Goal: Information Seeking & Learning: Learn about a topic

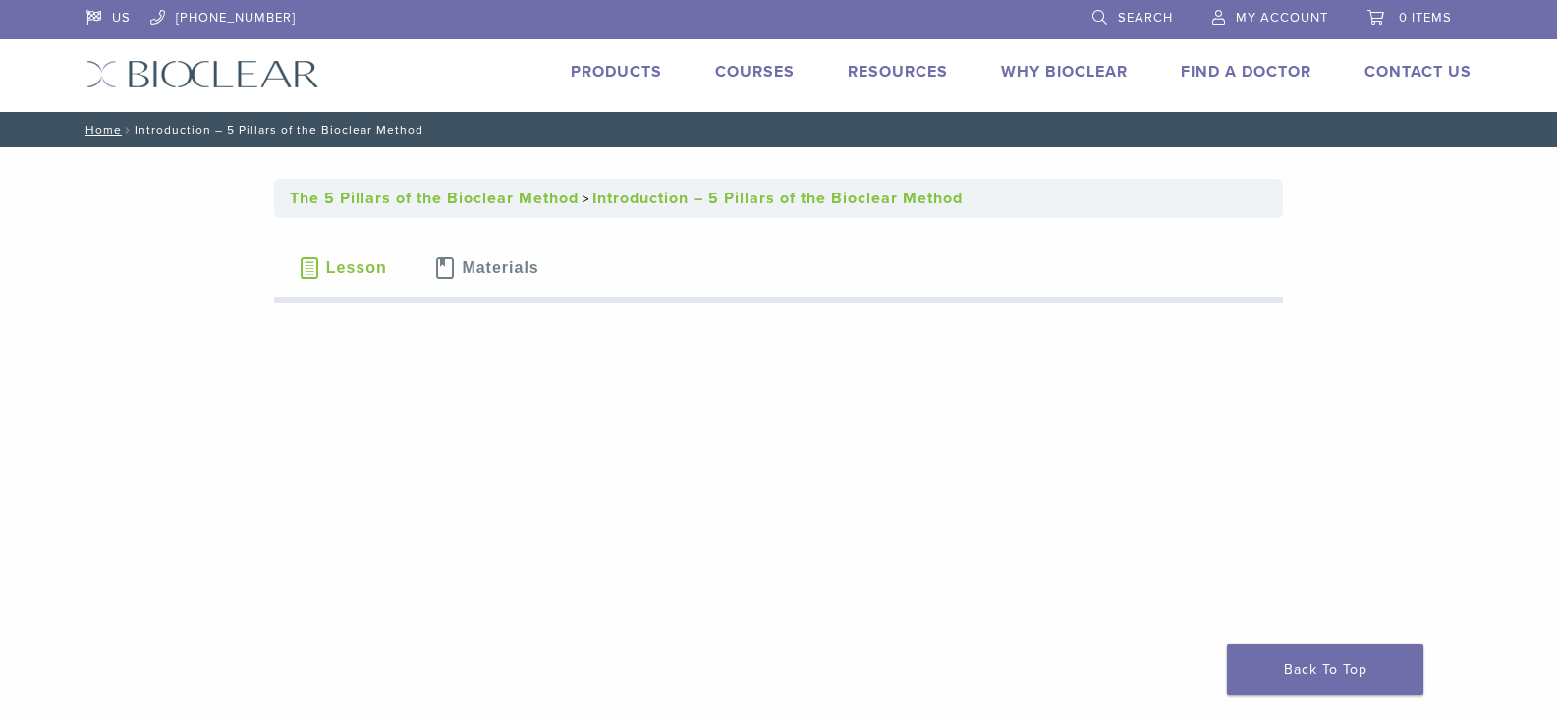
click at [329, 271] on span "Lesson" at bounding box center [356, 268] width 61 height 16
click at [892, 105] on link "Technique Guides, IFU, & SDS" at bounding box center [984, 104] width 262 height 43
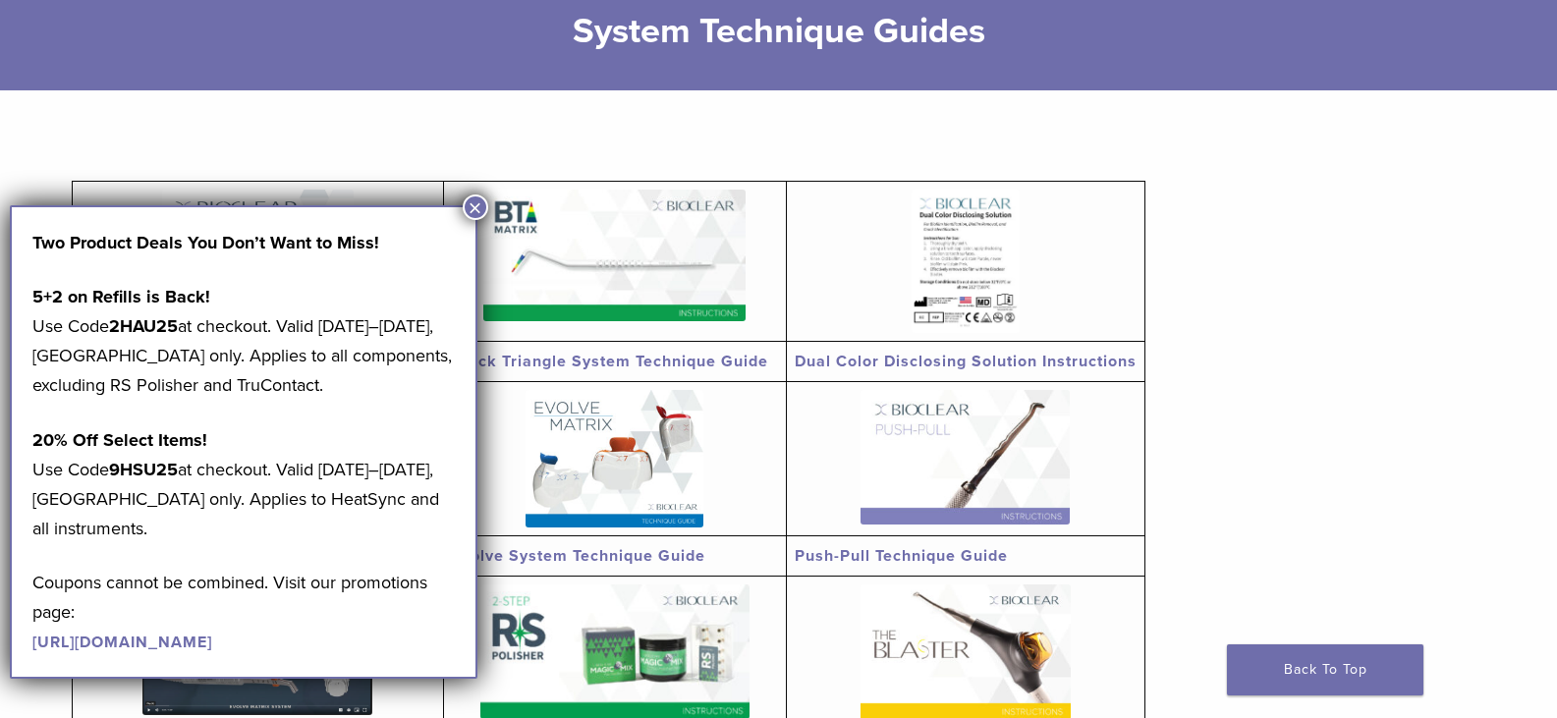
scroll to position [295, 0]
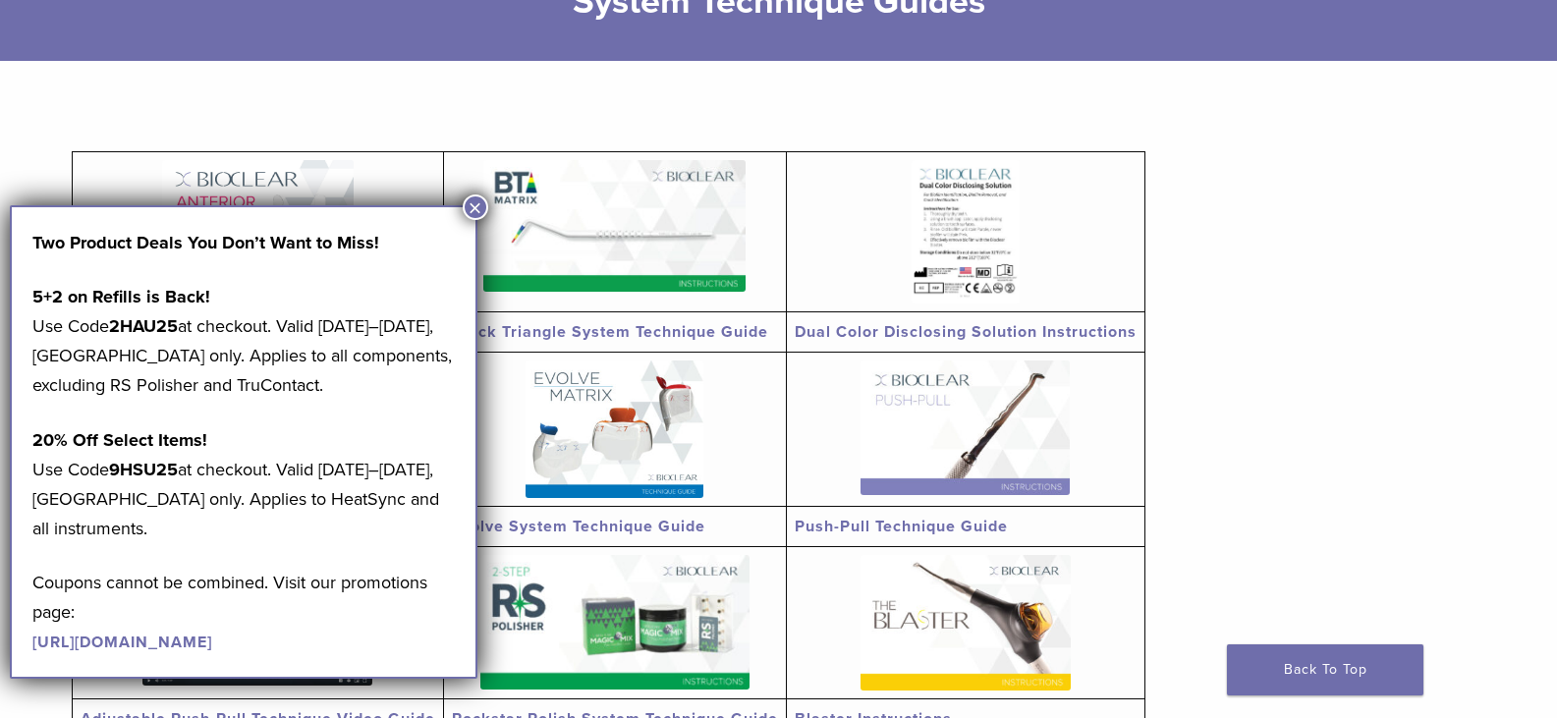
click at [473, 207] on button "×" at bounding box center [476, 208] width 26 height 26
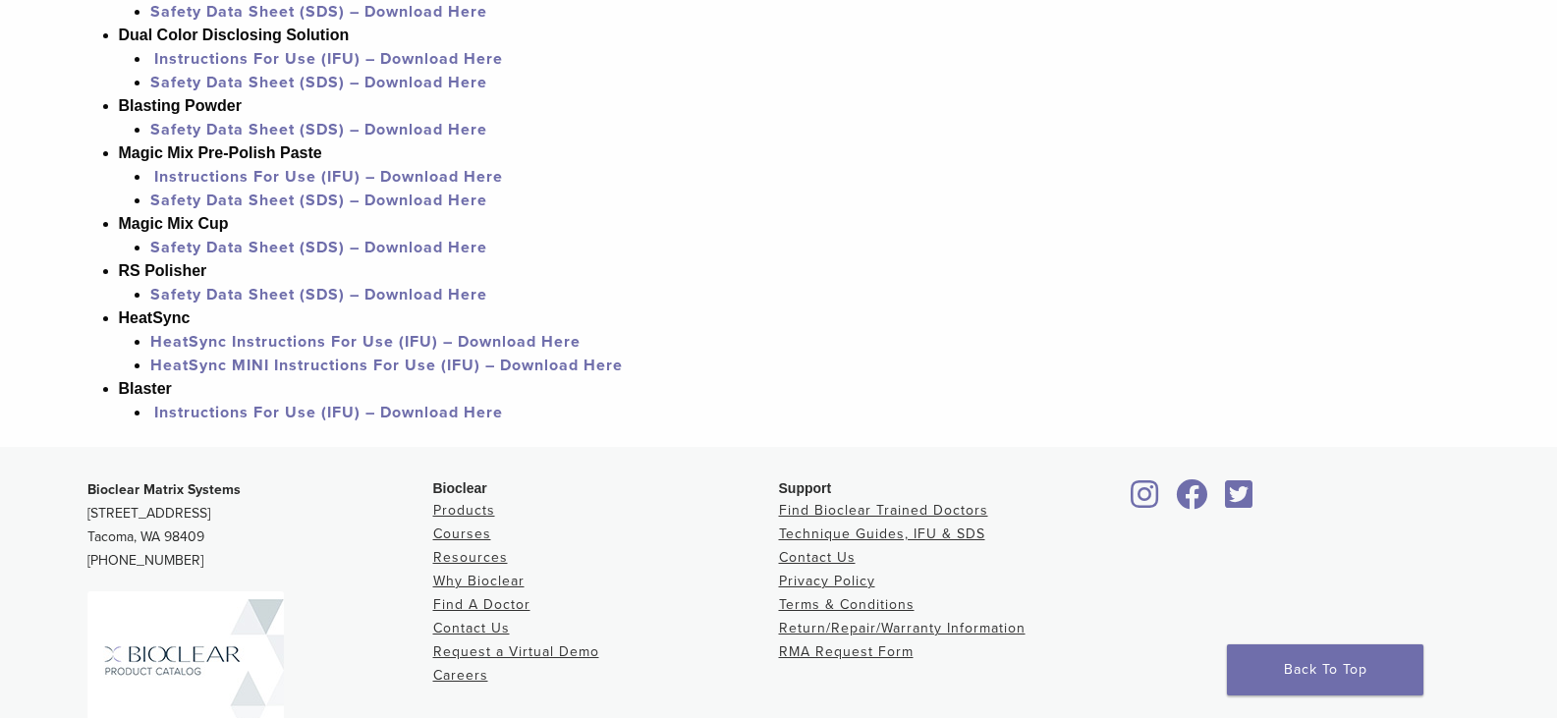
scroll to position [1965, 0]
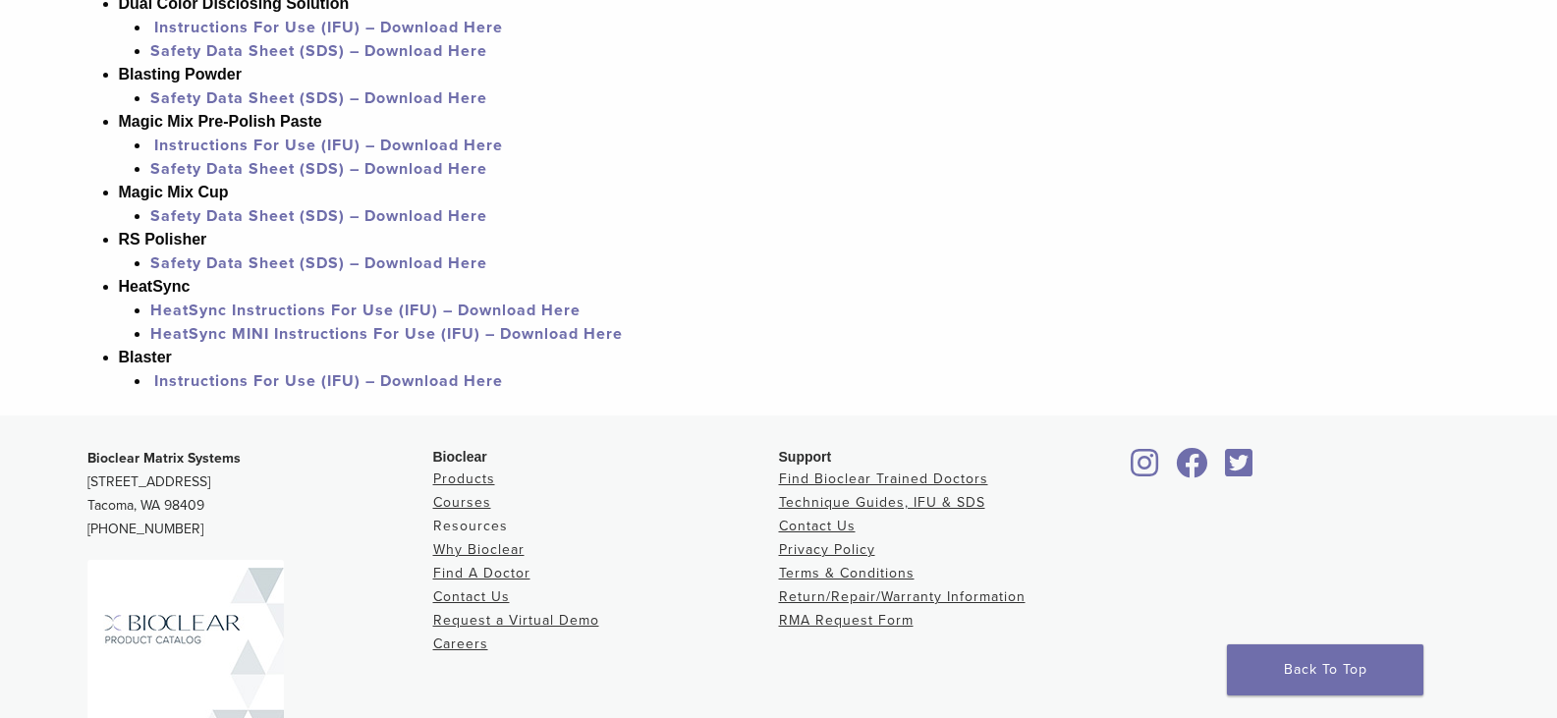
click at [460, 518] on link "Resources" at bounding box center [470, 526] width 75 height 17
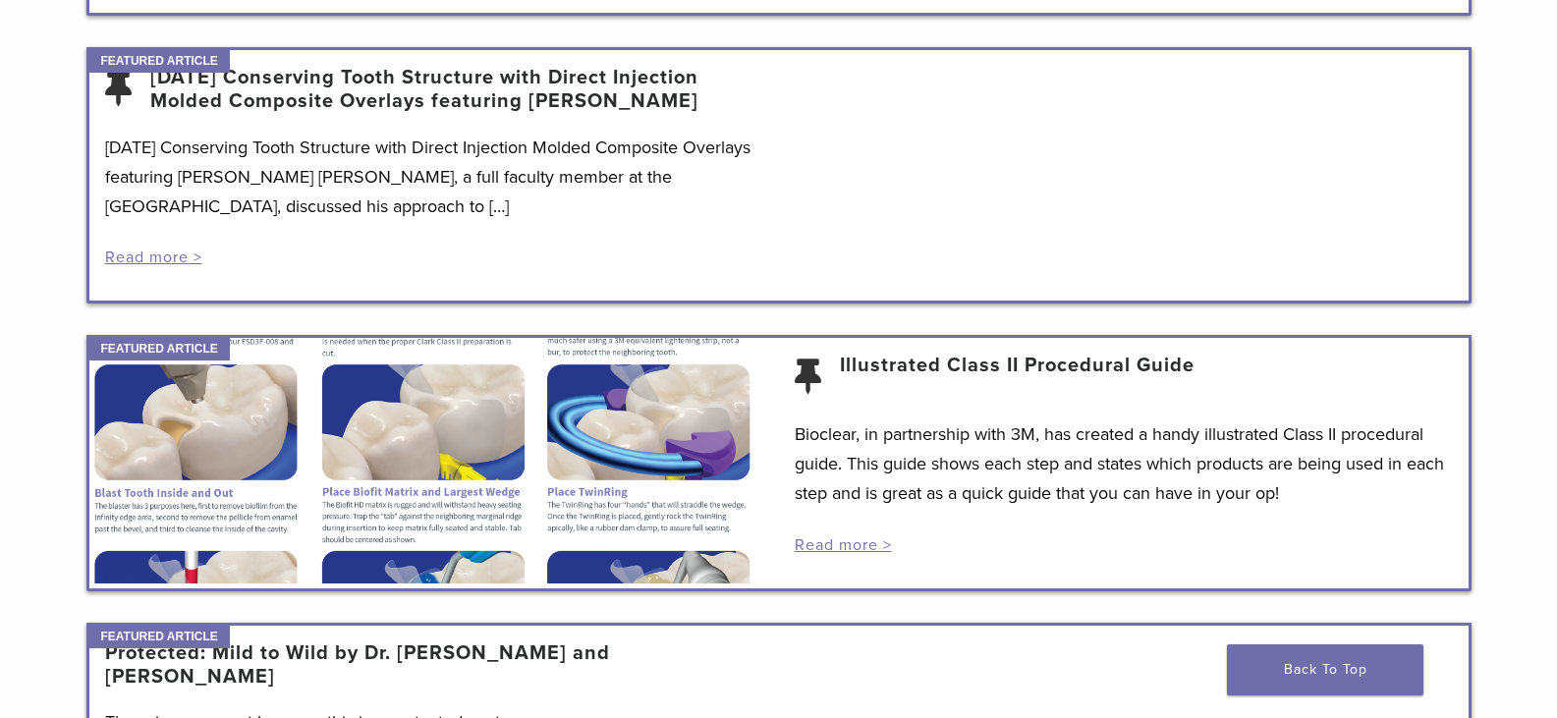
scroll to position [1277, 0]
click at [601, 448] on div at bounding box center [434, 460] width 690 height 246
click at [144, 466] on div at bounding box center [434, 460] width 690 height 246
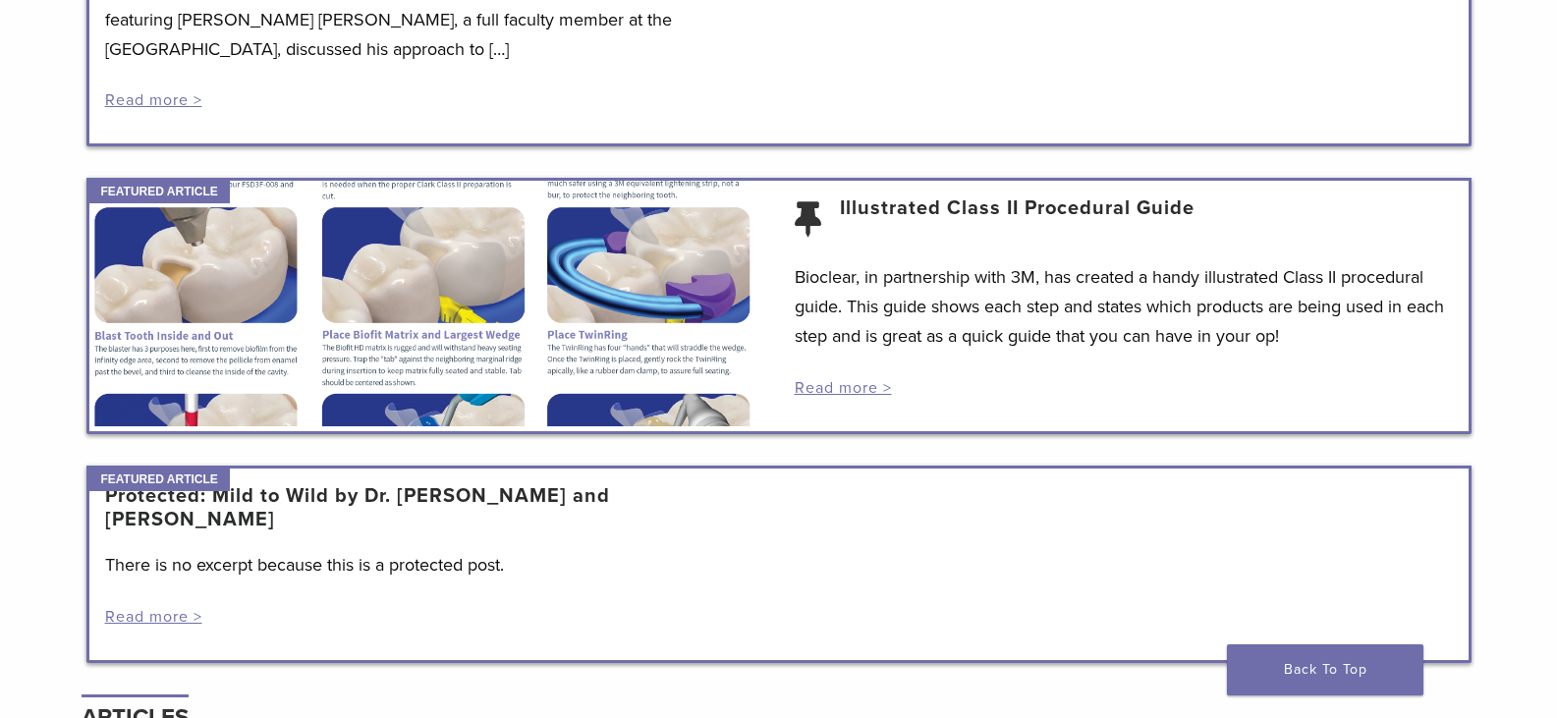
scroll to position [1474, 0]
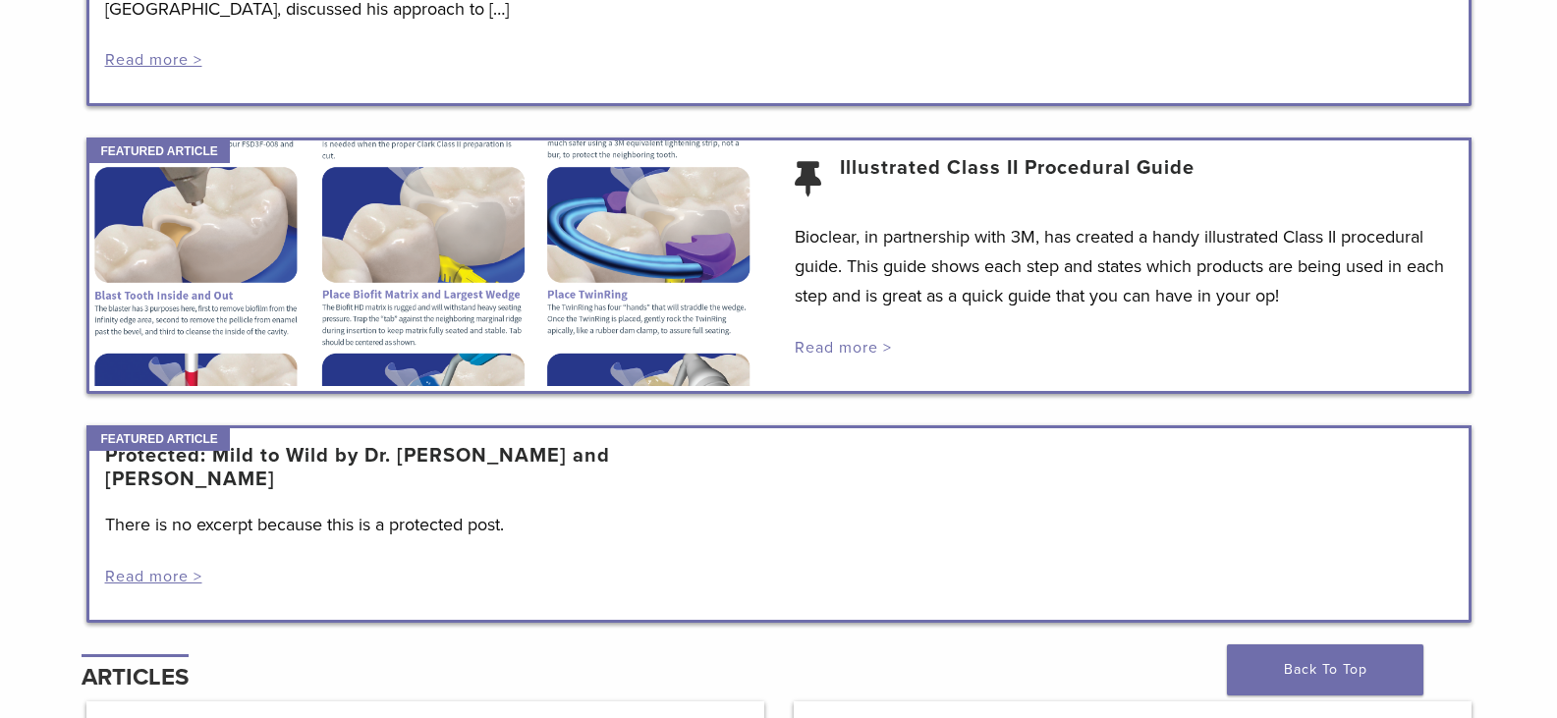
click at [852, 348] on link "Read more >" at bounding box center [843, 348] width 97 height 20
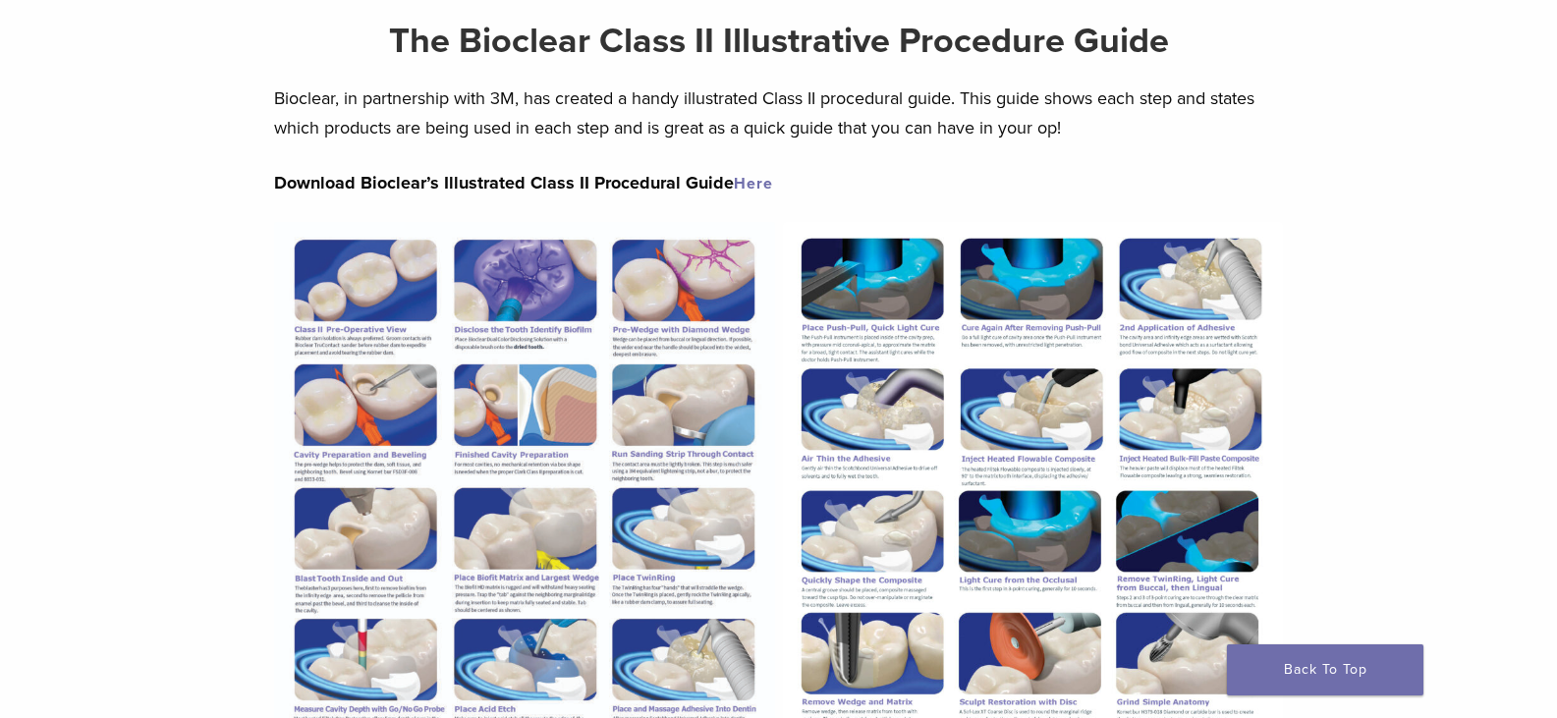
scroll to position [196, 0]
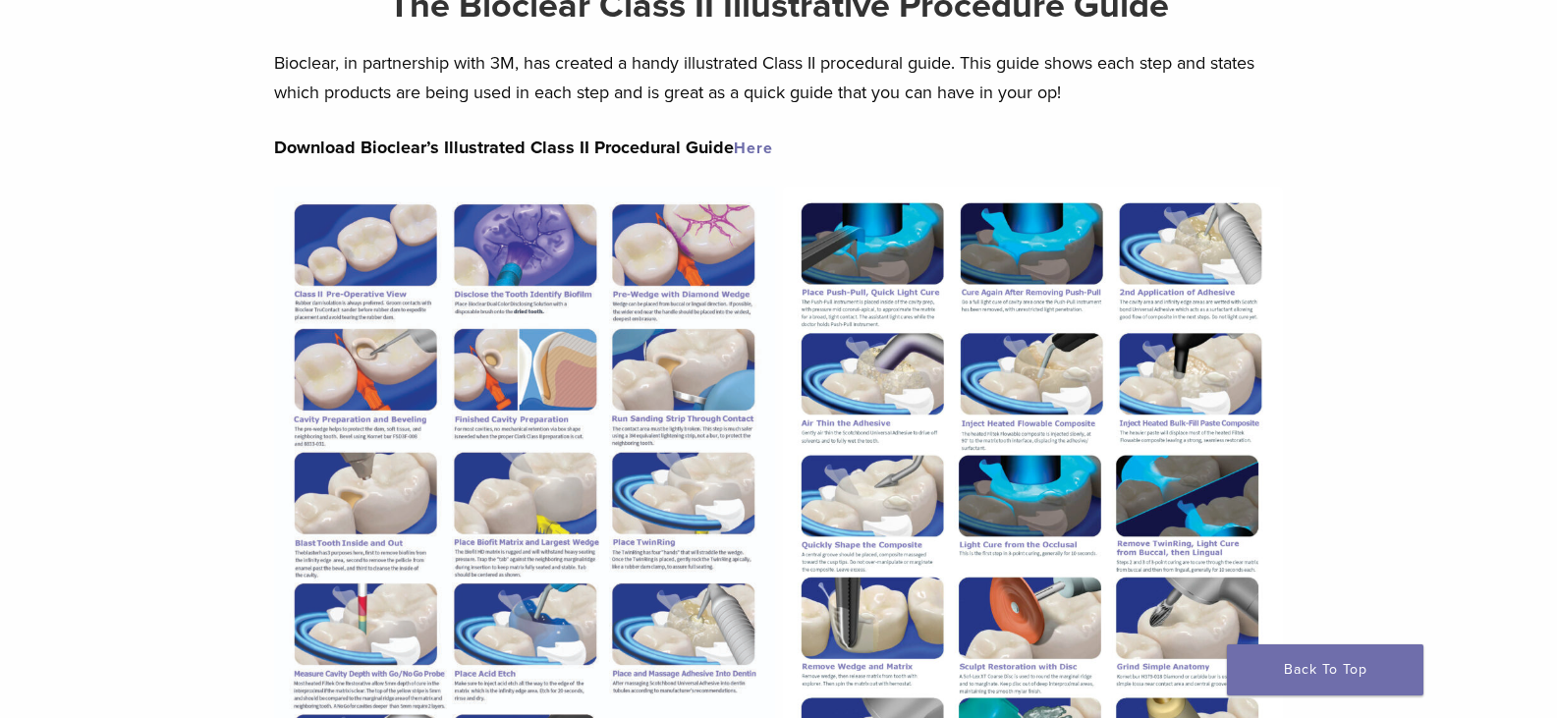
click at [560, 371] on img at bounding box center [524, 511] width 500 height 649
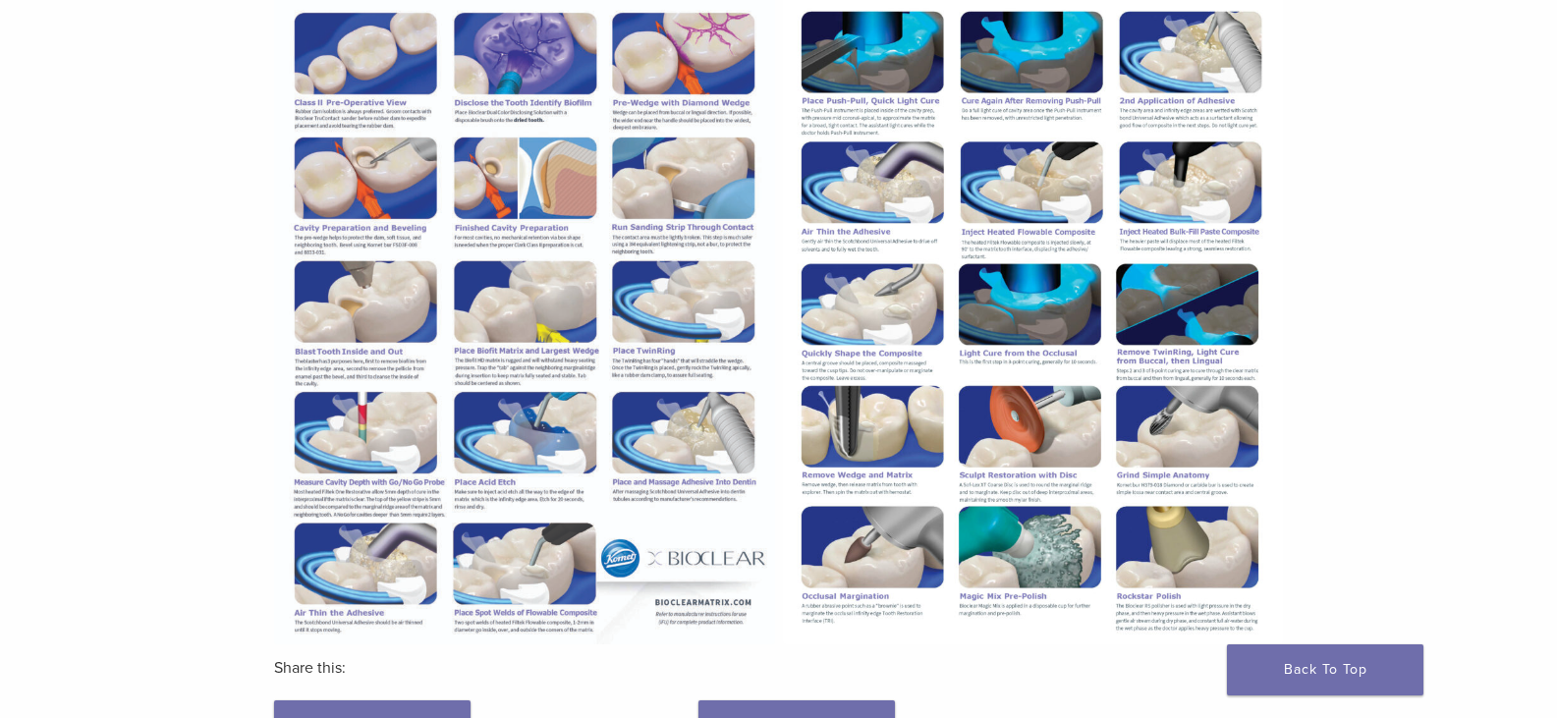
scroll to position [393, 0]
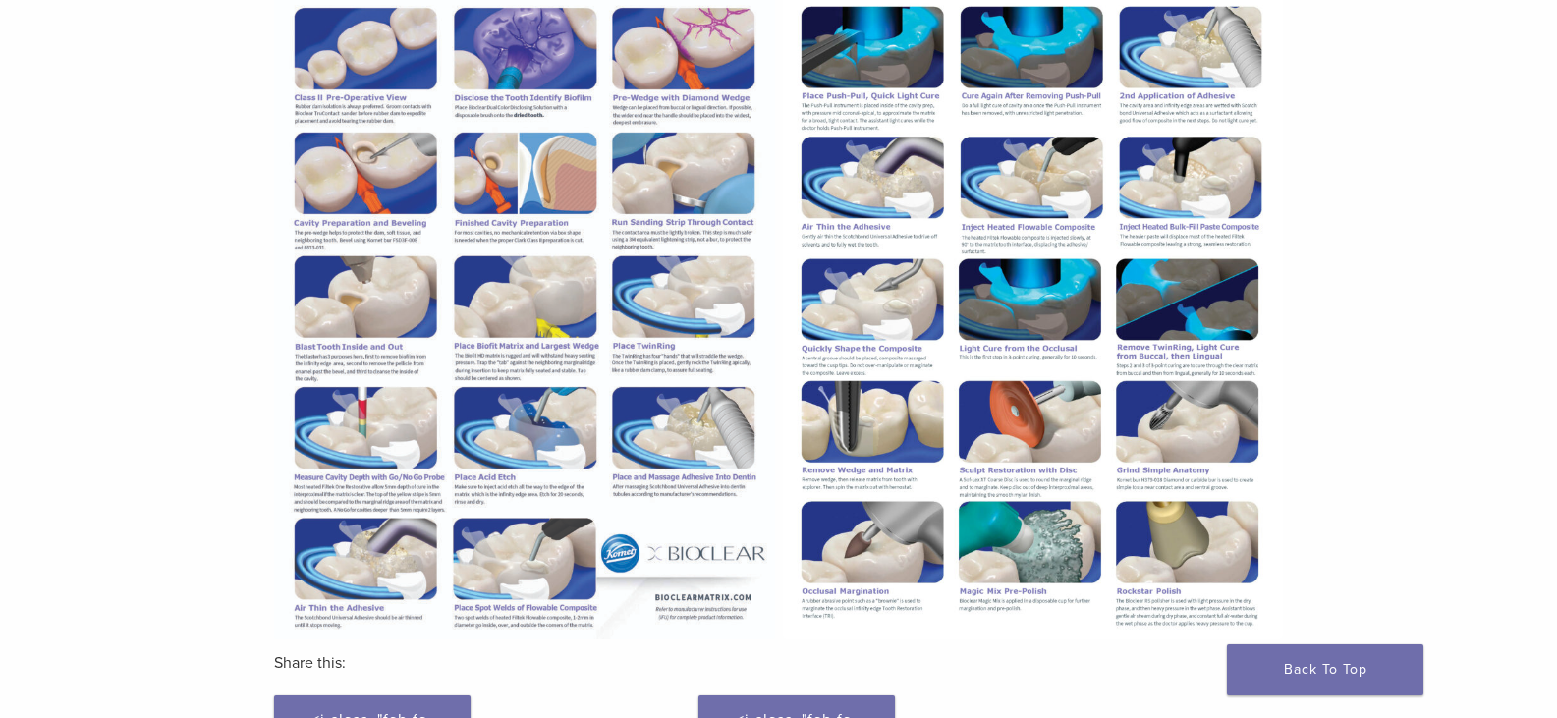
click at [531, 335] on img at bounding box center [524, 314] width 500 height 649
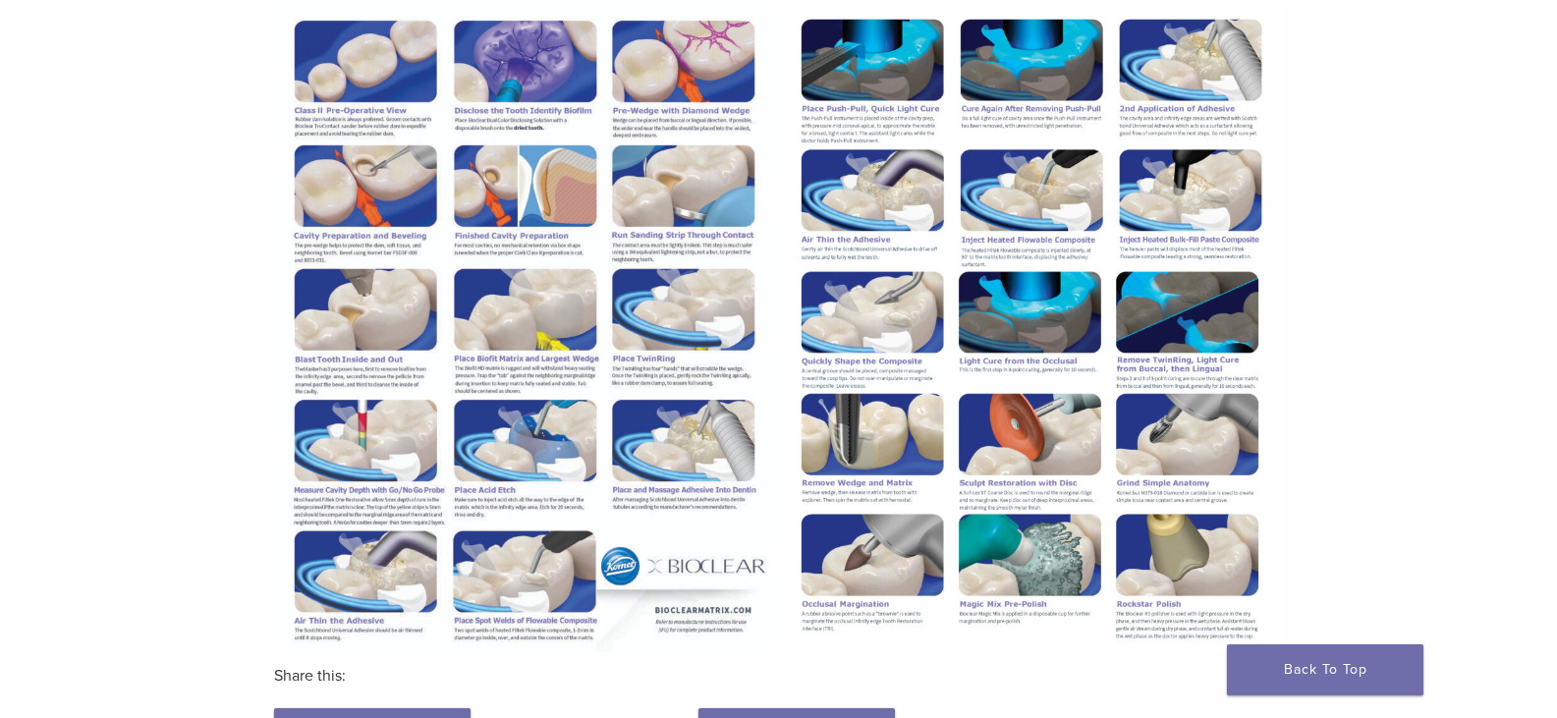
scroll to position [295, 0]
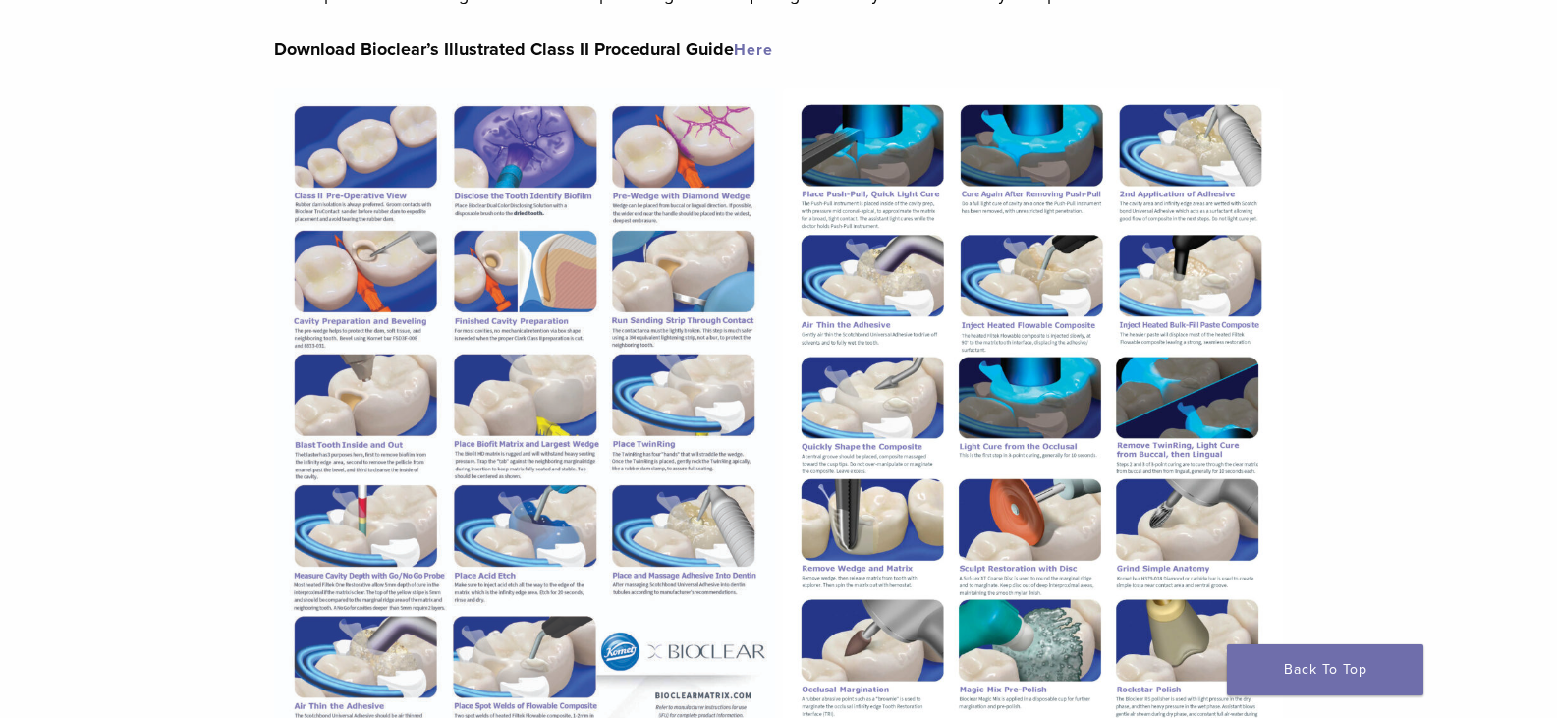
click at [750, 55] on link "Here" at bounding box center [753, 50] width 39 height 20
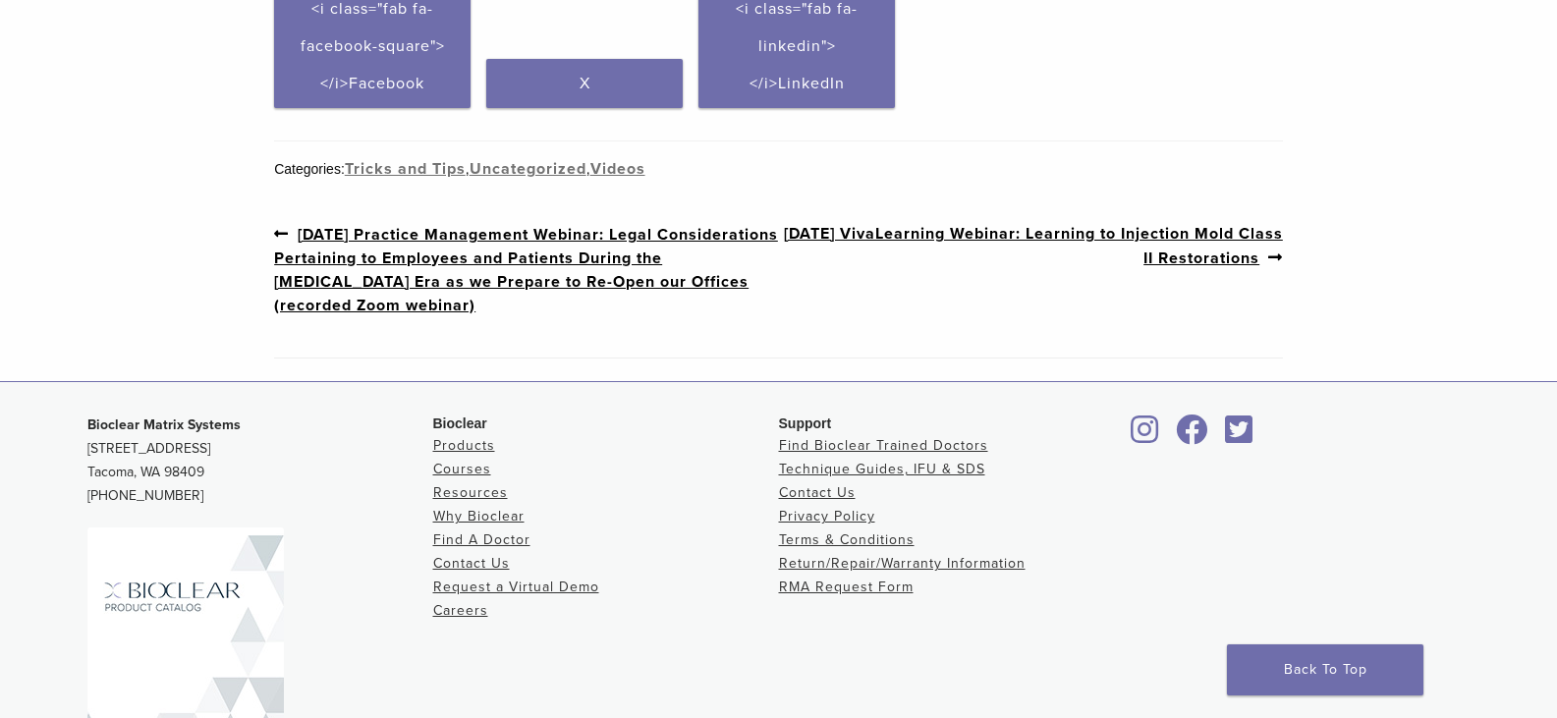
scroll to position [982, 0]
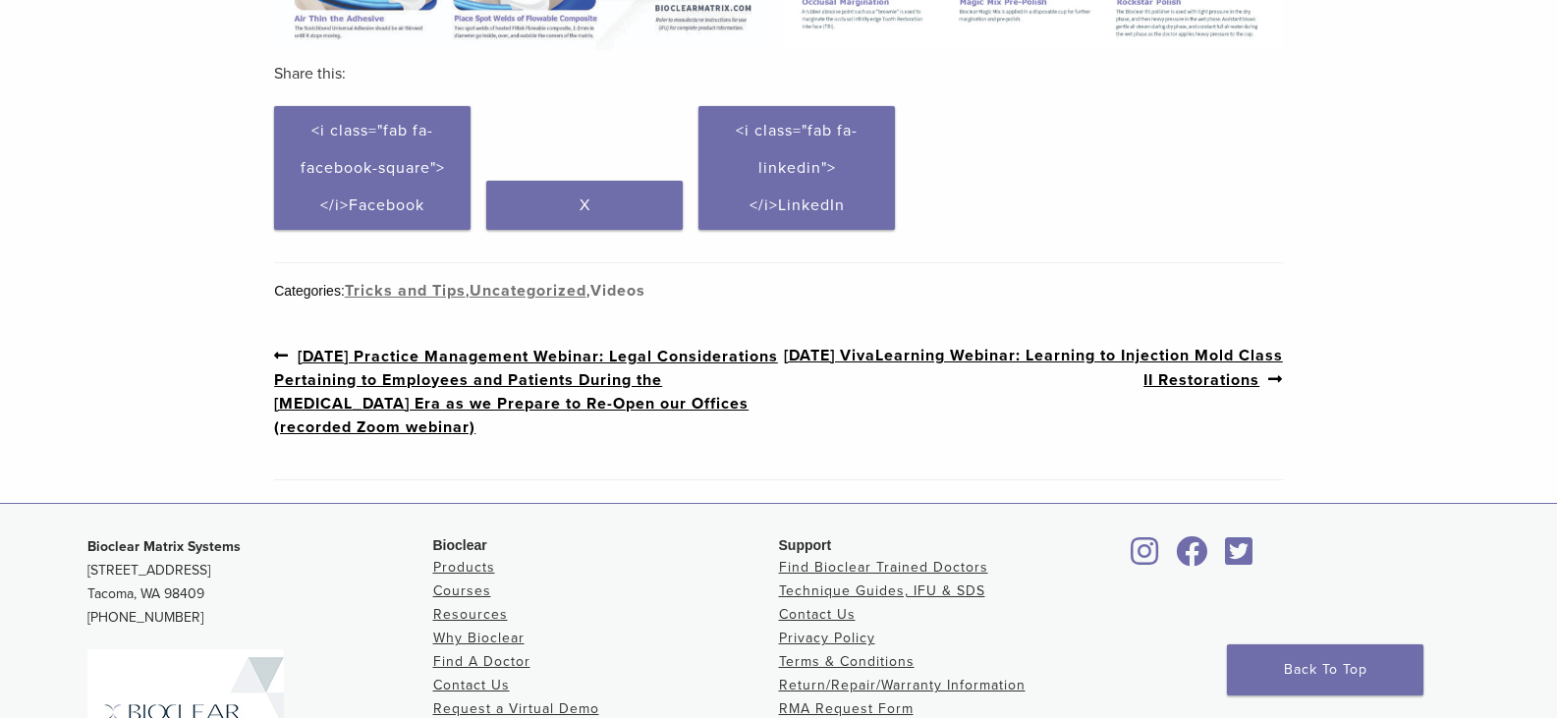
click at [612, 291] on link "Videos" at bounding box center [617, 291] width 55 height 20
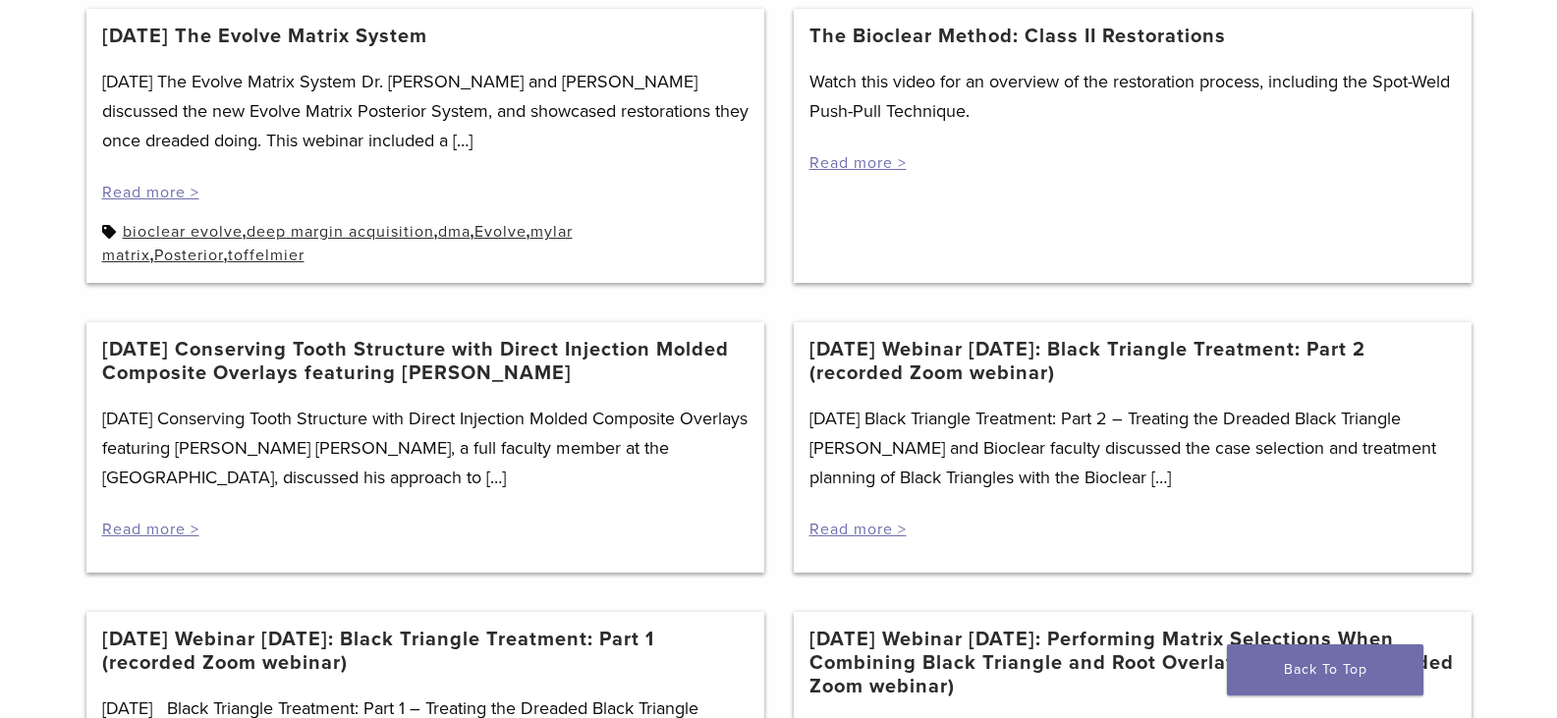
scroll to position [786, 0]
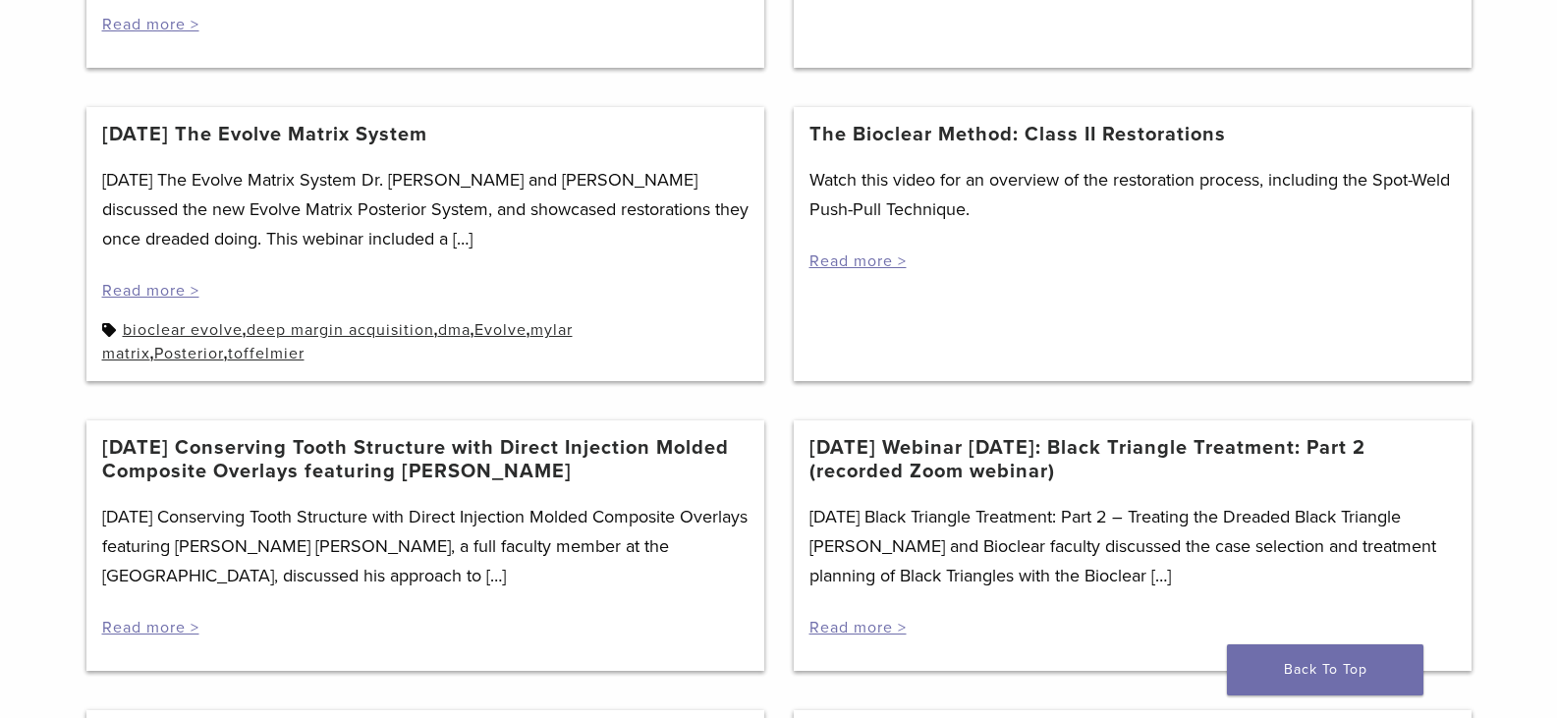
click at [881, 216] on p "Watch this video for an overview of the restoration process, including the Spot…" at bounding box center [1132, 194] width 646 height 59
click at [868, 266] on link "Read more >" at bounding box center [857, 261] width 97 height 20
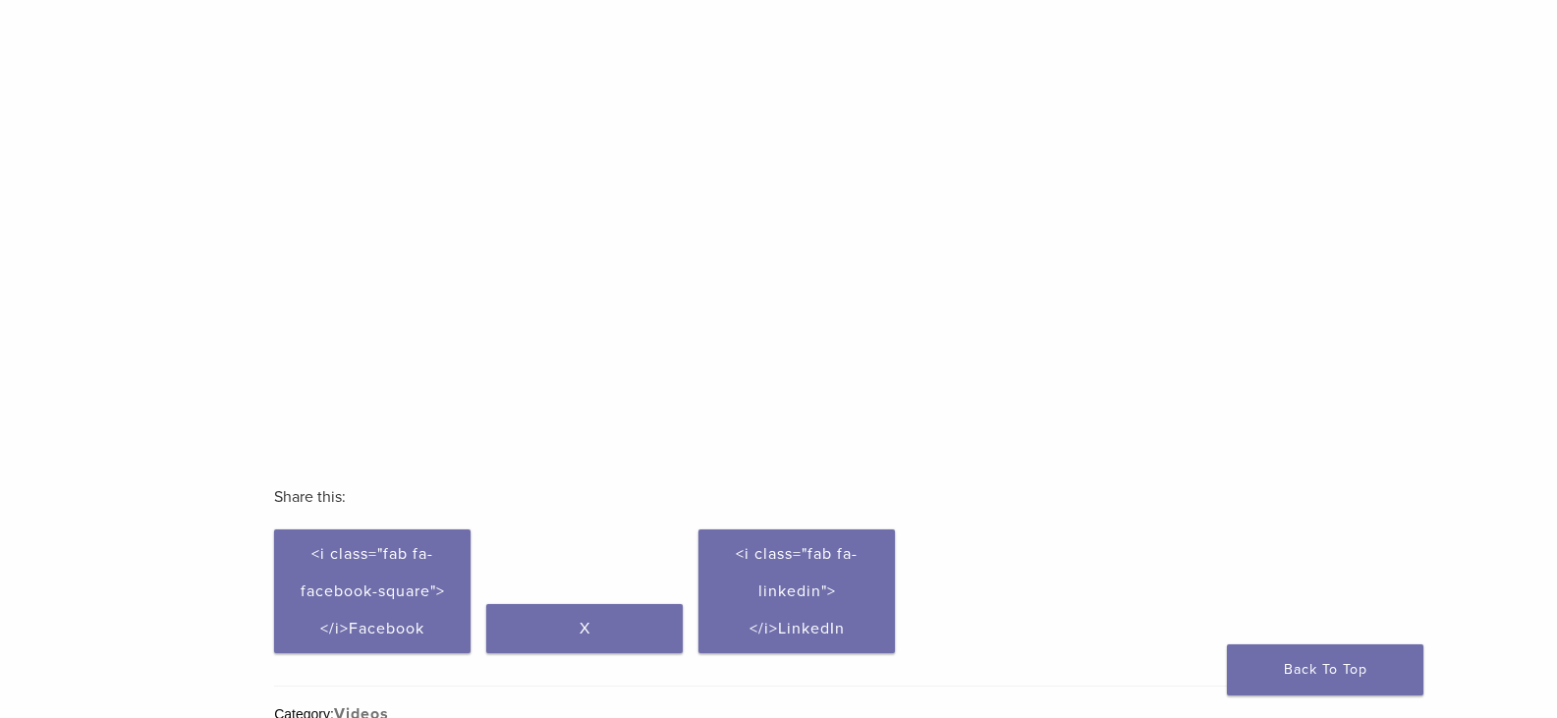
scroll to position [295, 0]
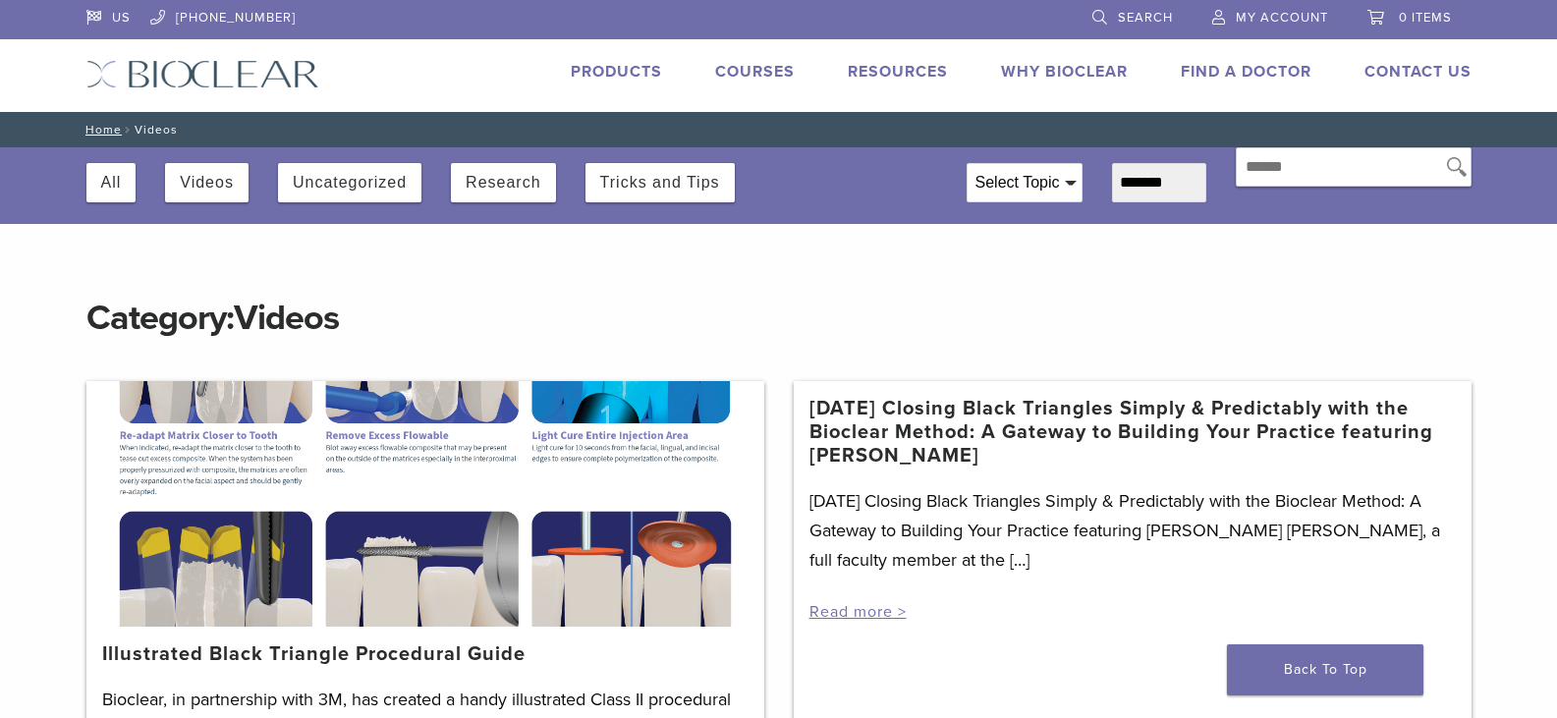
scroll to position [786, 0]
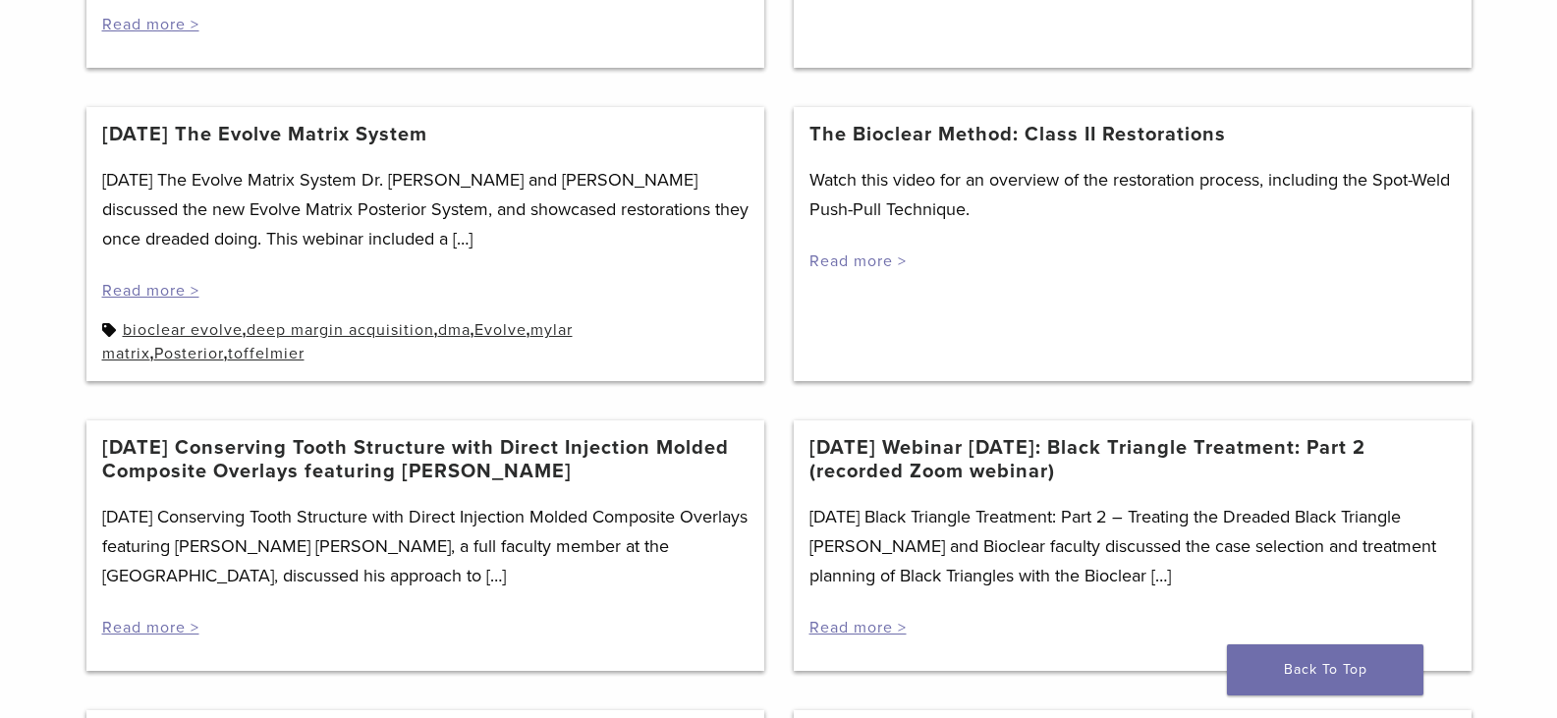
click at [886, 259] on link "Read more >" at bounding box center [857, 261] width 97 height 20
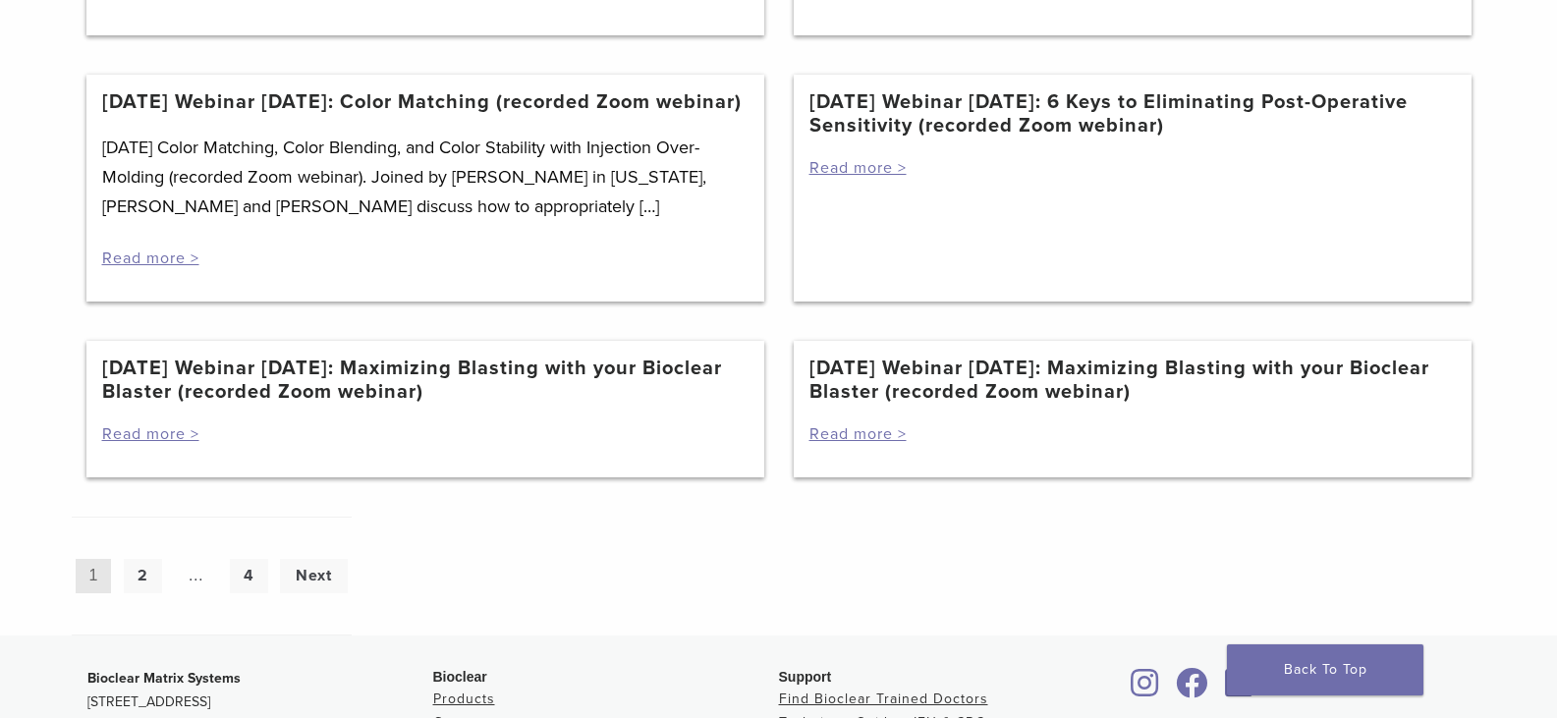
scroll to position [1768, 0]
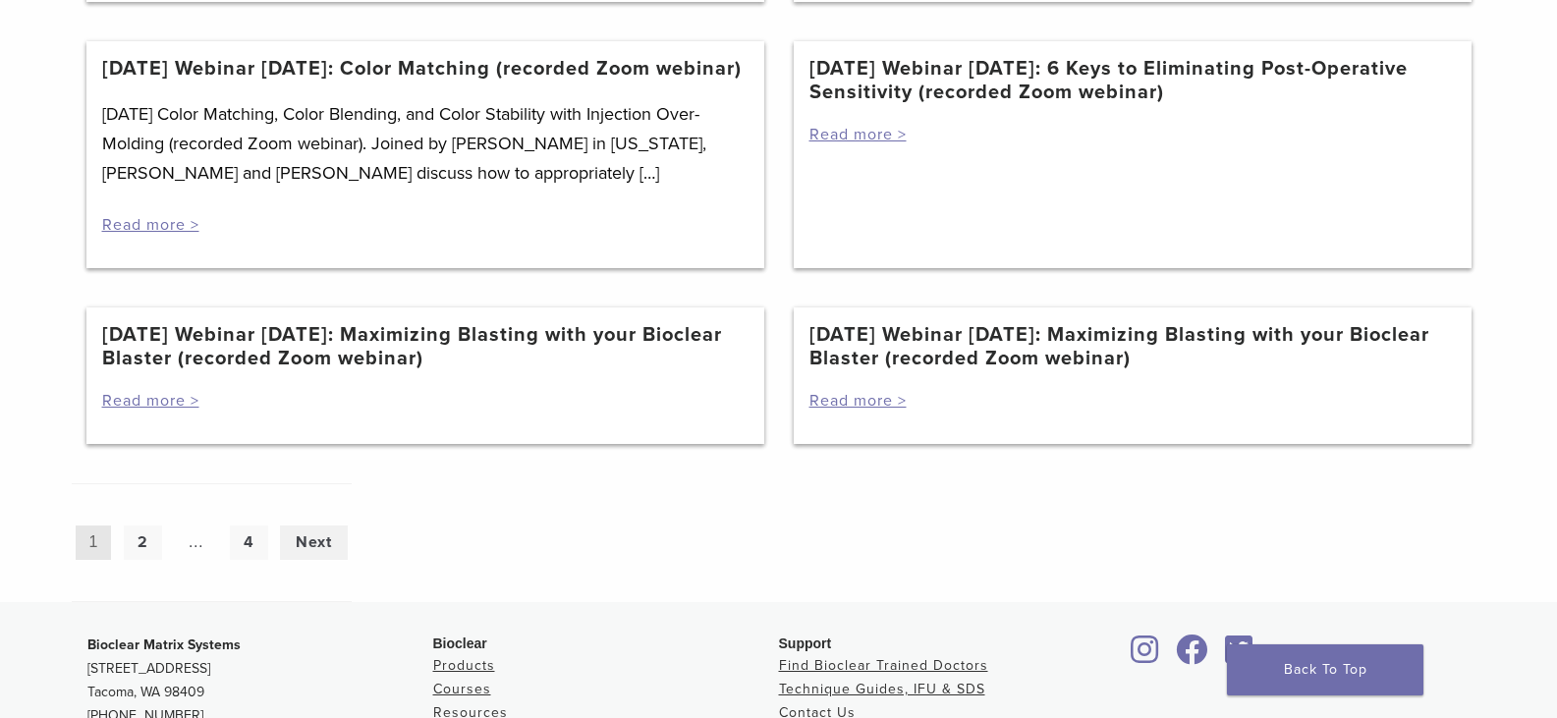
click at [320, 560] on link "Next" at bounding box center [314, 543] width 68 height 34
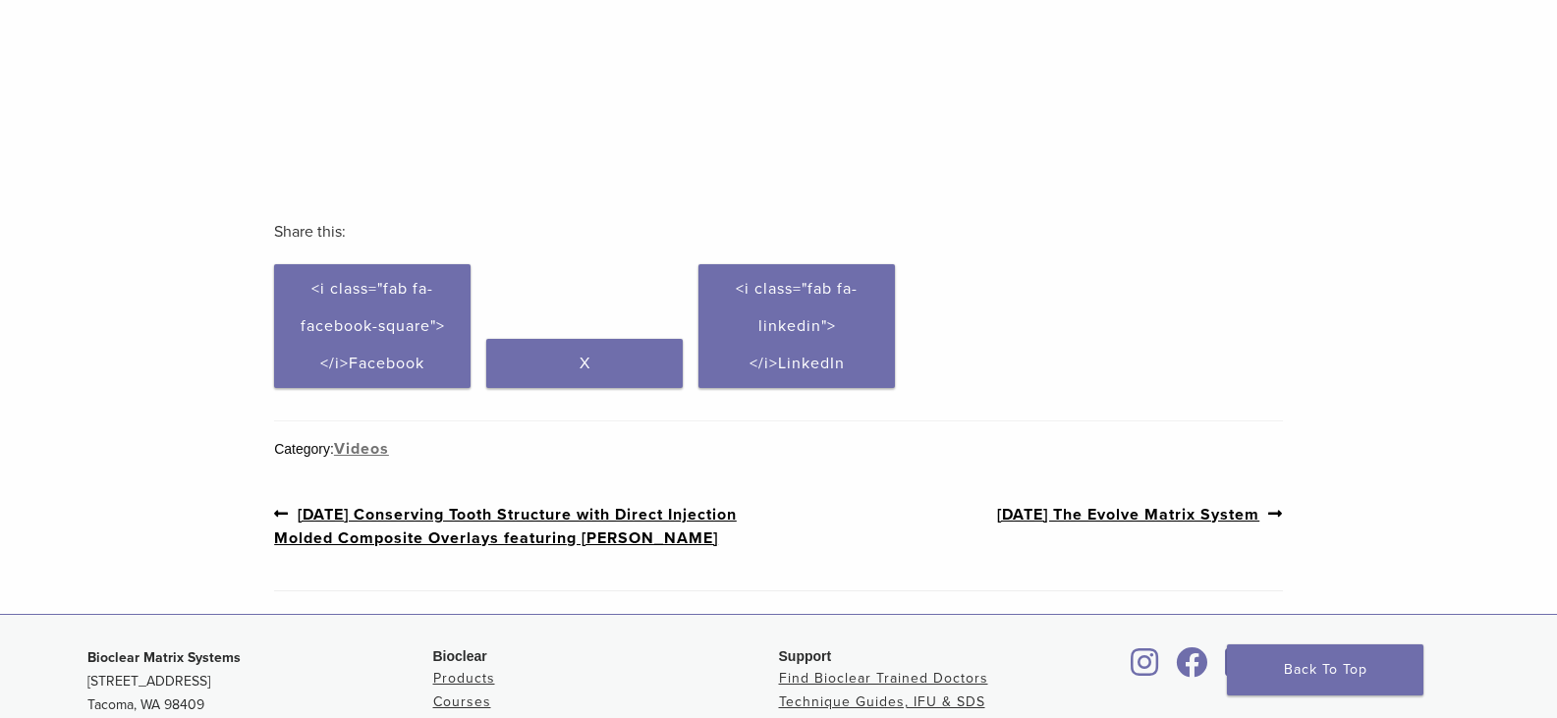
scroll to position [688, 0]
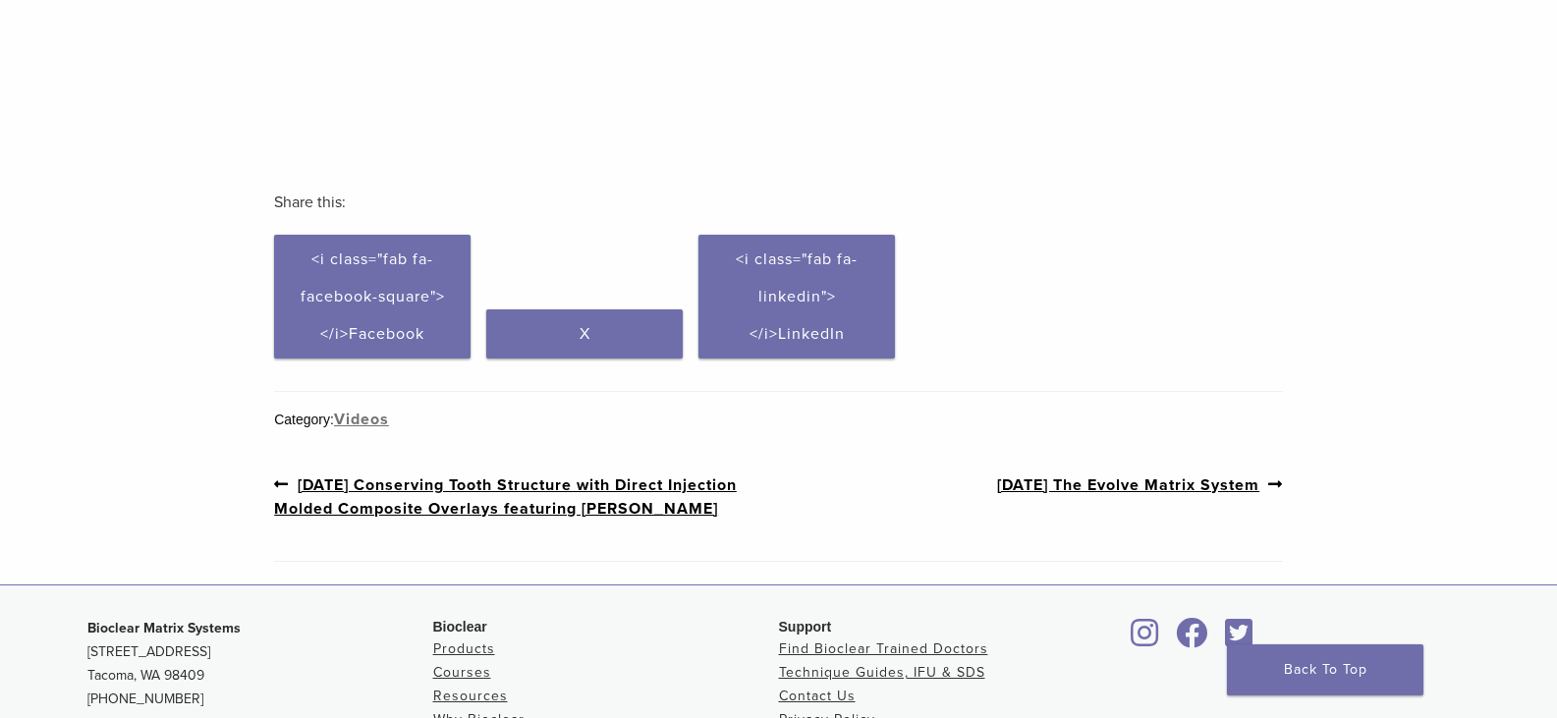
click at [598, 510] on link "Previous post: [DATE] Conserving Tooth Structure with Direct Injection Molded C…" at bounding box center [526, 497] width 504 height 48
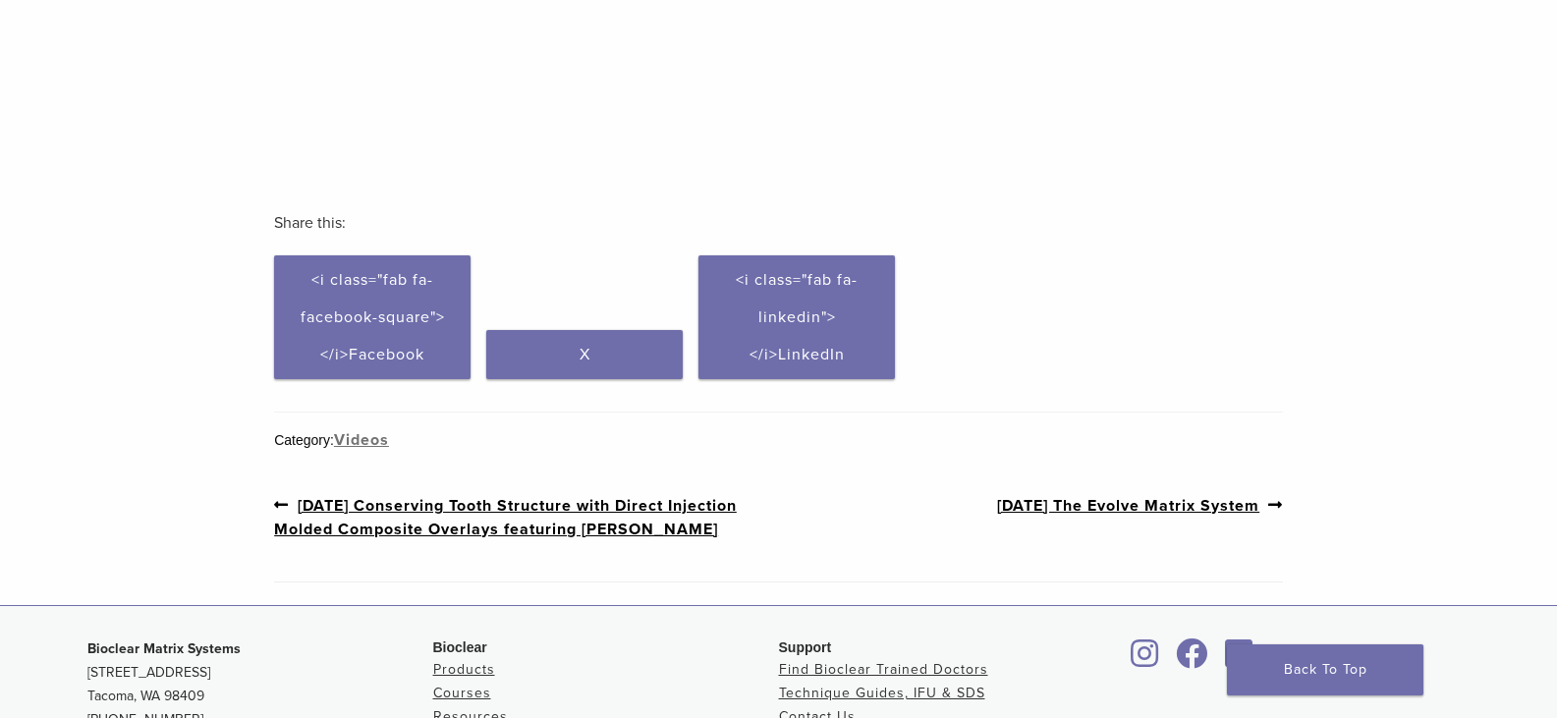
scroll to position [655, 0]
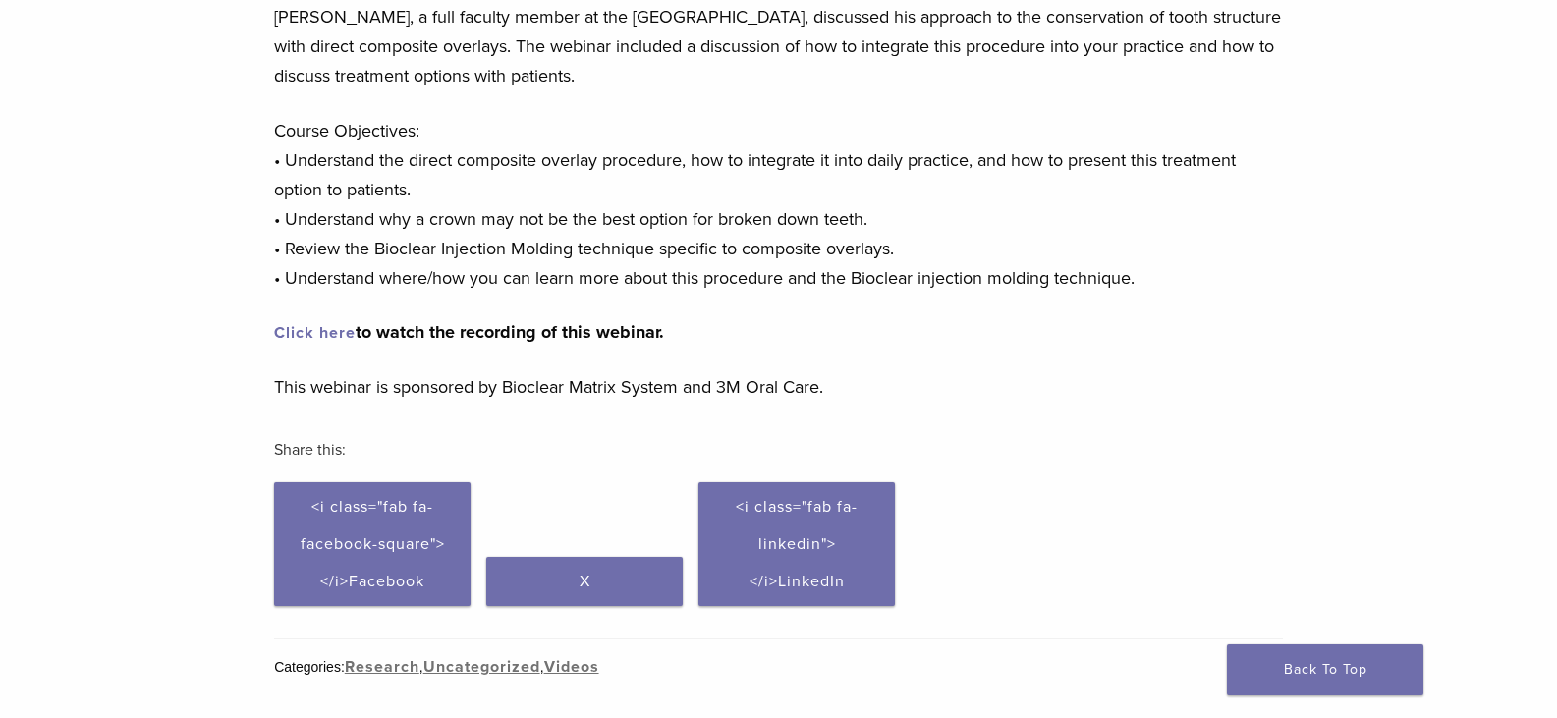
scroll to position [196, 0]
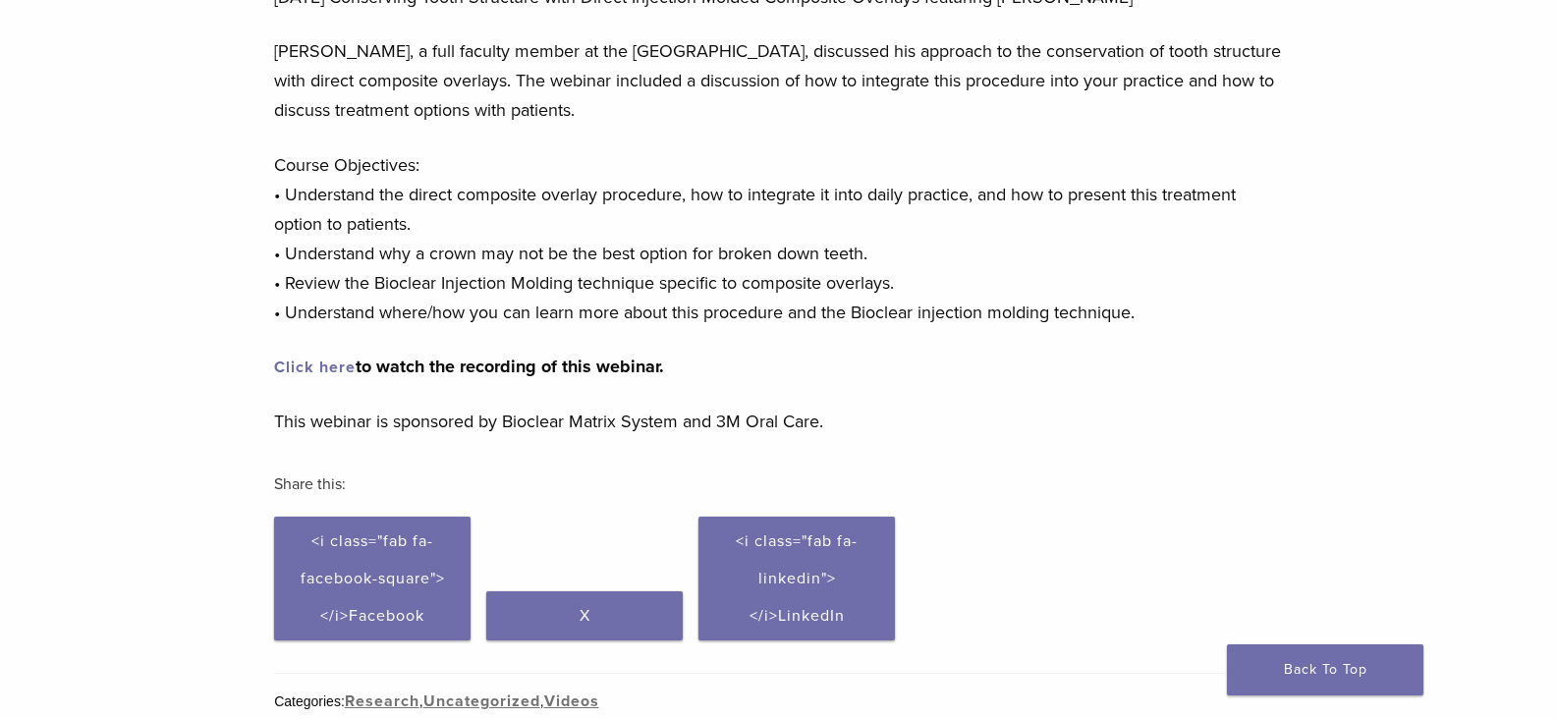
click at [328, 364] on link "Click here" at bounding box center [315, 368] width 82 height 20
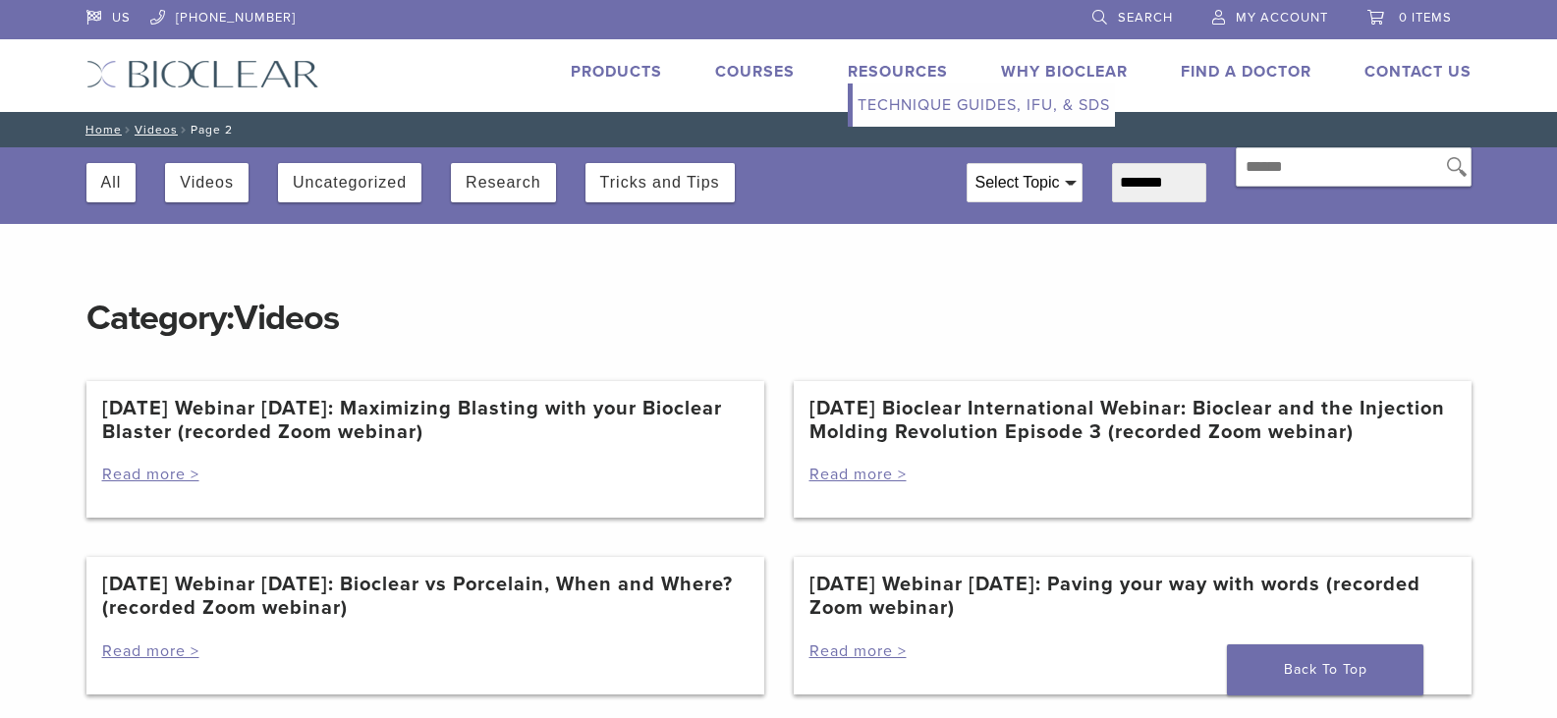
click at [883, 114] on link "Technique Guides, IFU, & SDS" at bounding box center [984, 104] width 262 height 43
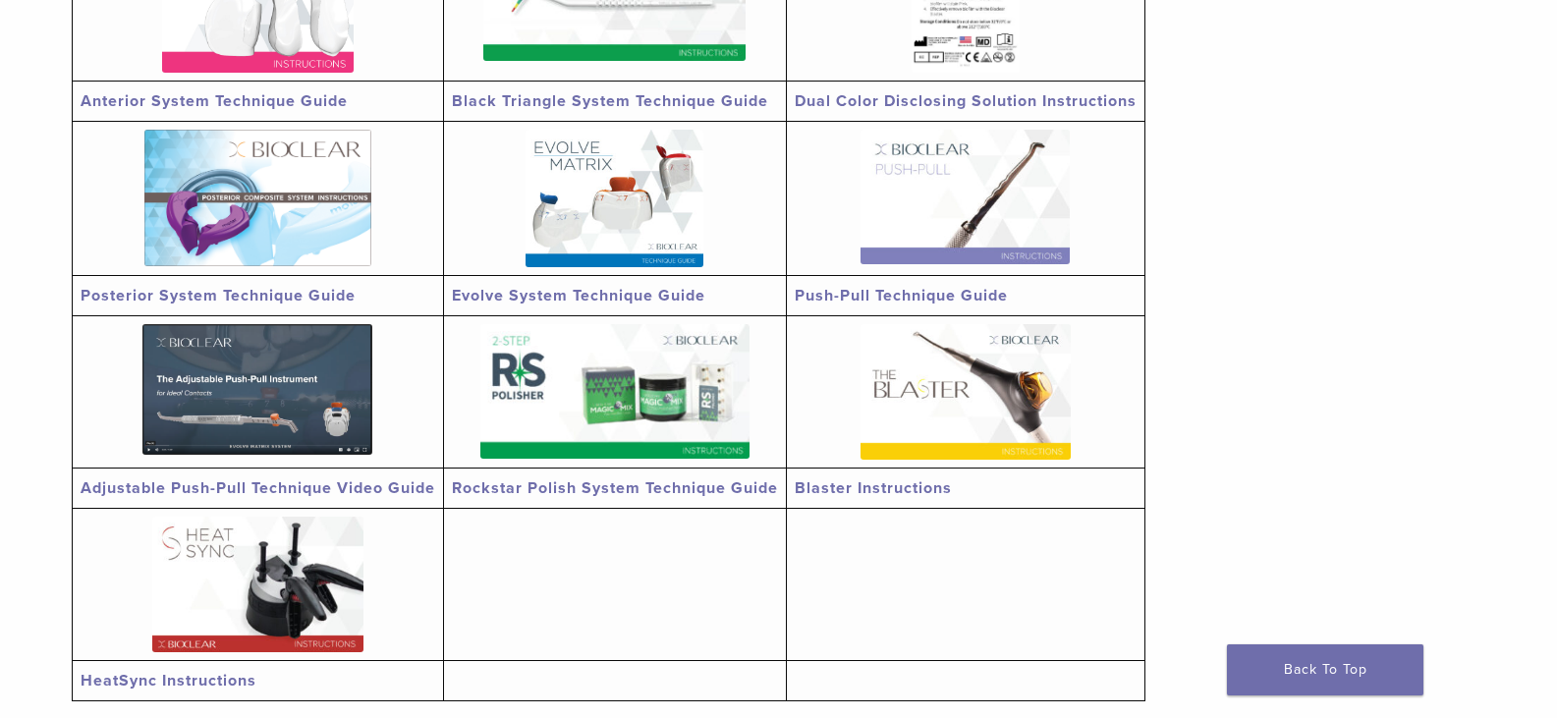
scroll to position [491, 0]
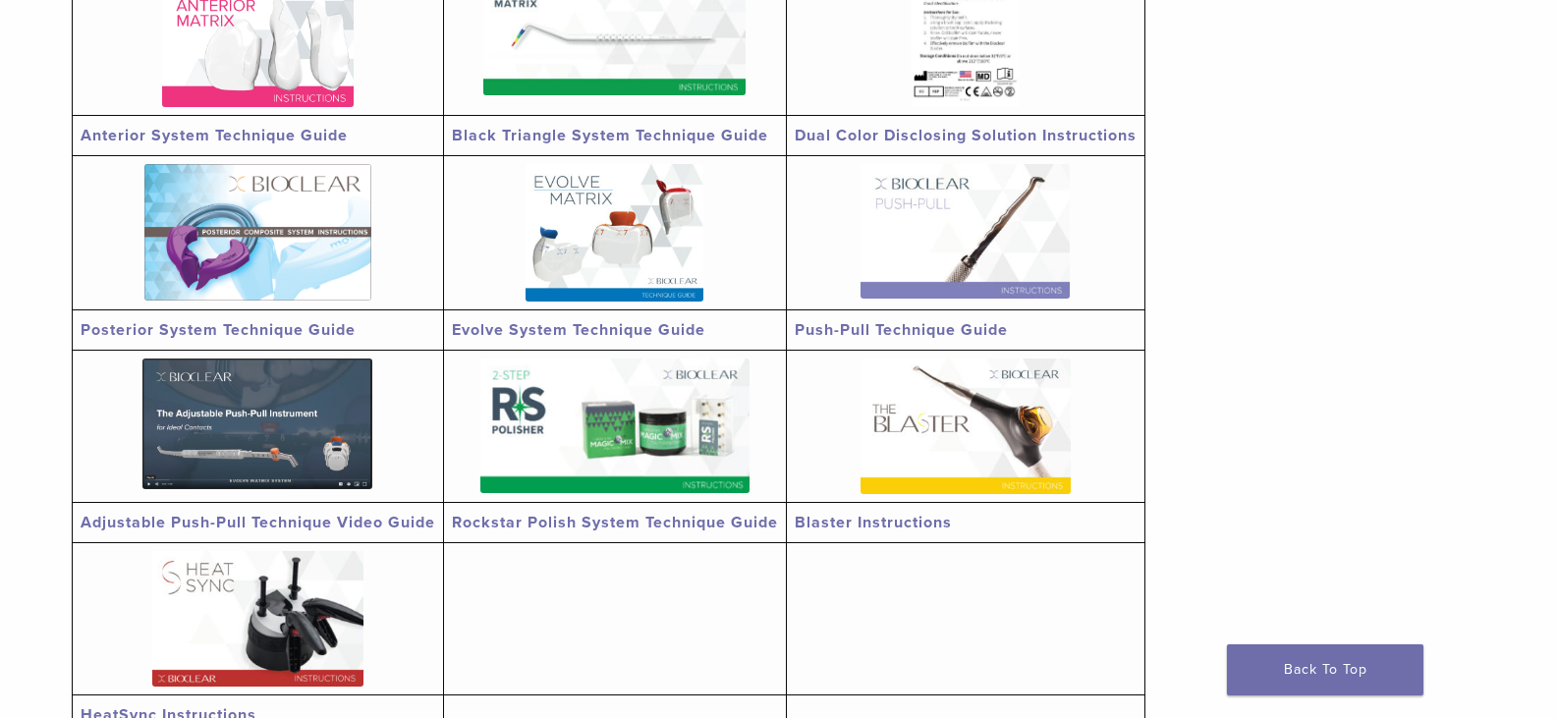
click at [295, 593] on img at bounding box center [257, 619] width 211 height 136
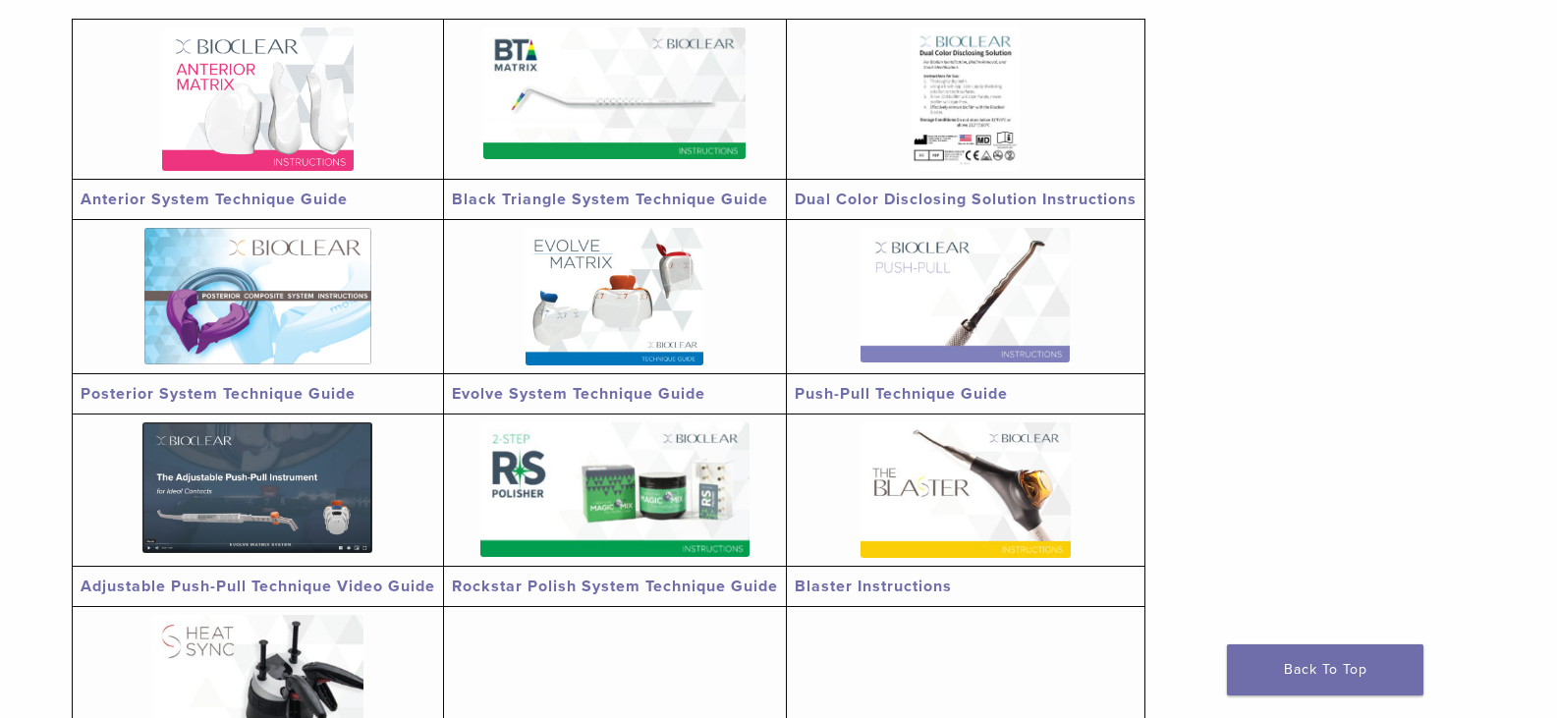
scroll to position [393, 0]
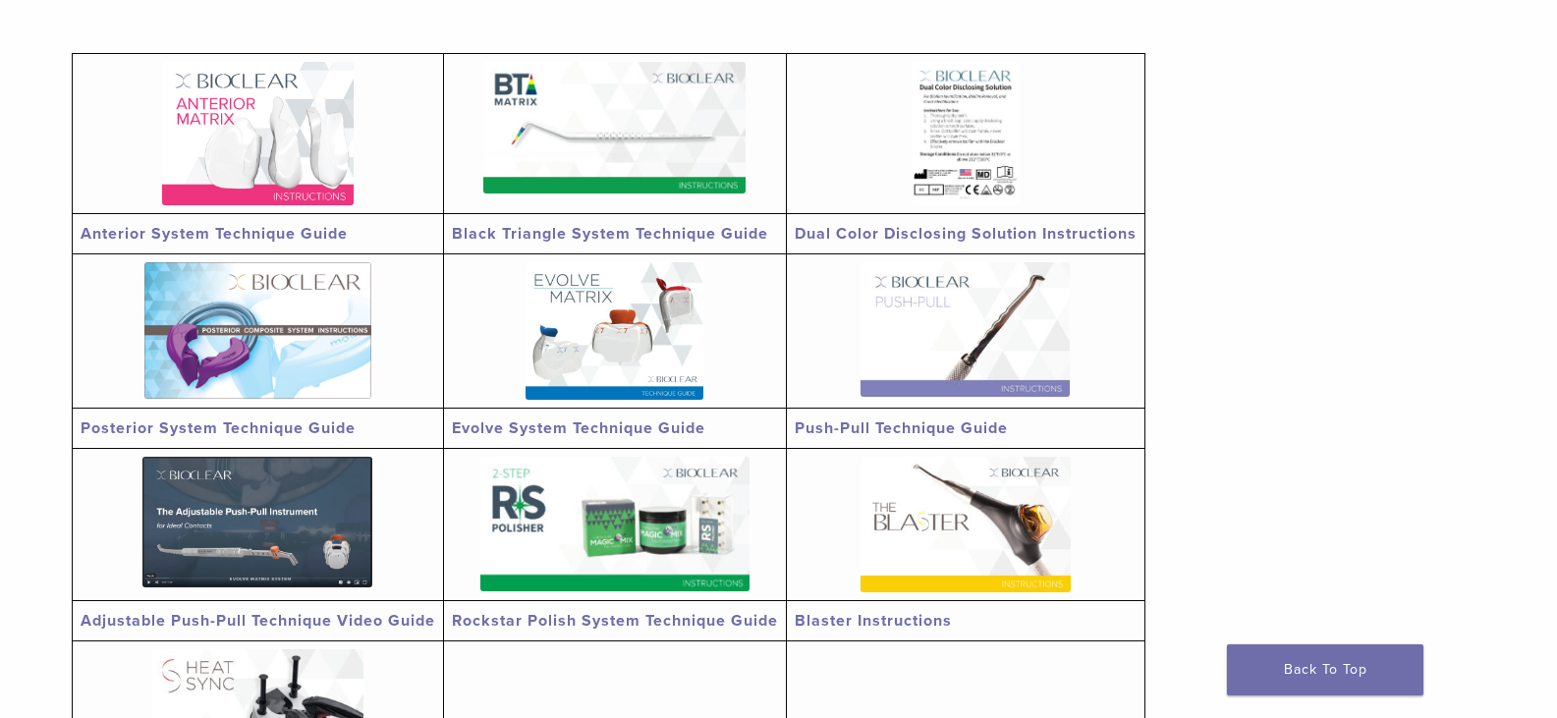
click at [1006, 325] on img at bounding box center [965, 329] width 209 height 135
